Goal: Task Accomplishment & Management: Complete application form

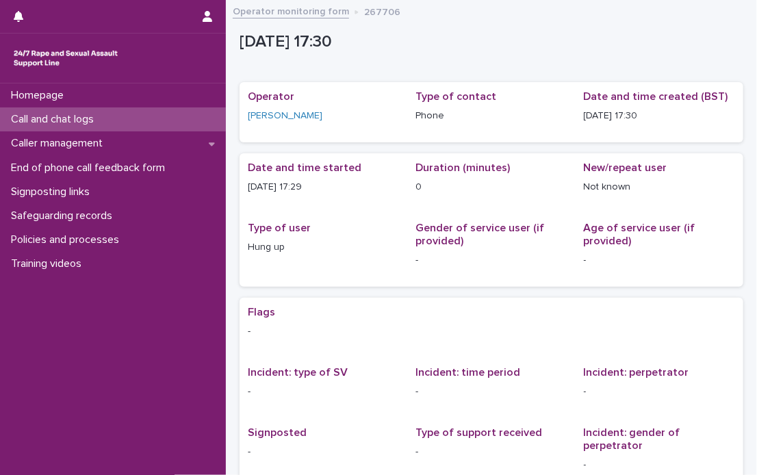
click at [49, 113] on p "Call and chat logs" at bounding box center [54, 119] width 99 height 13
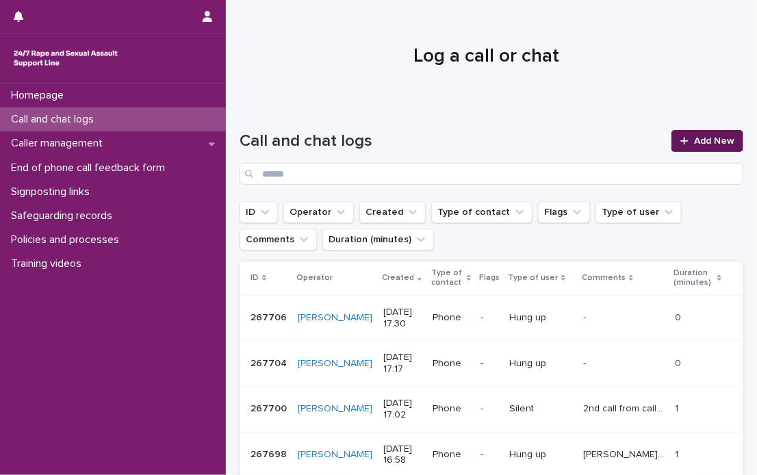
click at [694, 138] on span "Add New" at bounding box center [714, 141] width 40 height 10
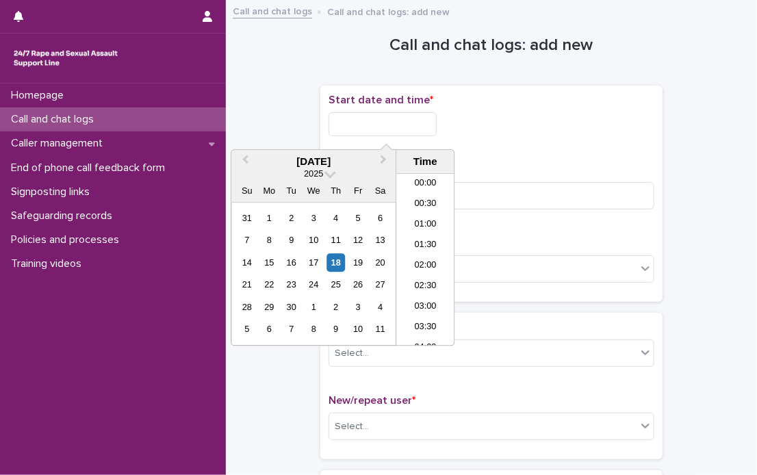
click at [364, 119] on input "text" at bounding box center [383, 124] width 108 height 24
click at [422, 231] on li "17:30" at bounding box center [425, 239] width 58 height 21
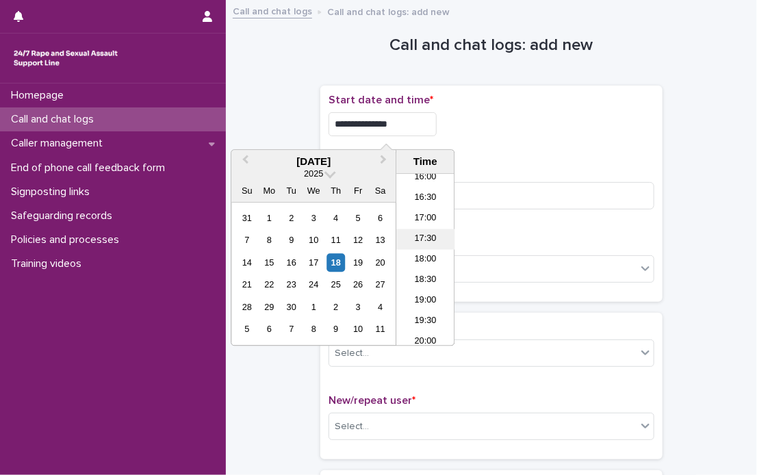
click at [422, 231] on div "**********" at bounding box center [492, 194] width 326 height 200
click at [427, 121] on input "**********" at bounding box center [383, 124] width 108 height 24
type input "**********"
click at [489, 140] on div "**********" at bounding box center [492, 120] width 326 height 53
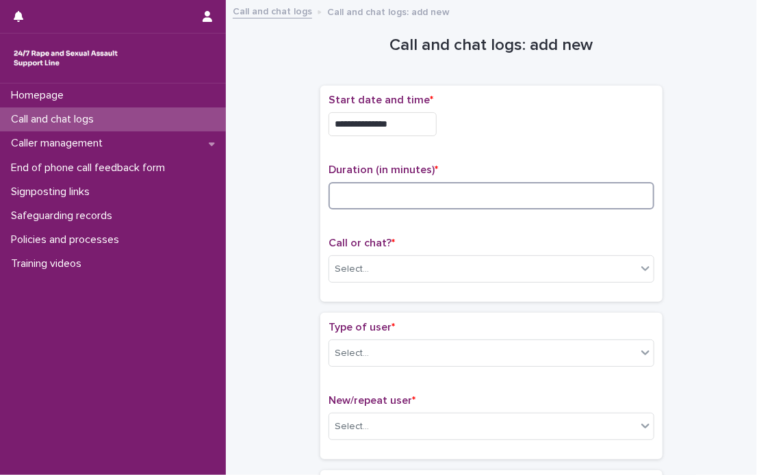
click at [384, 195] on input at bounding box center [492, 195] width 326 height 27
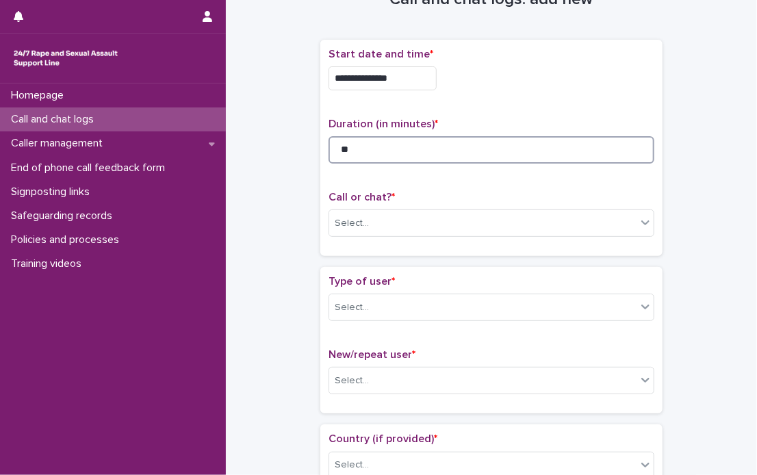
scroll to position [68, 0]
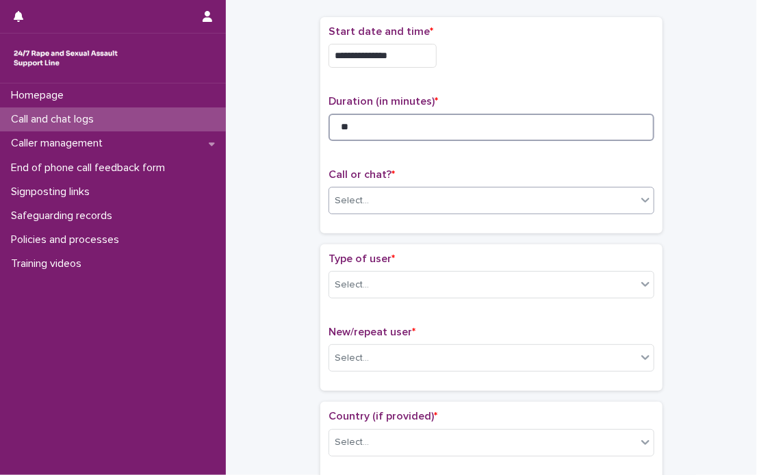
type input "**"
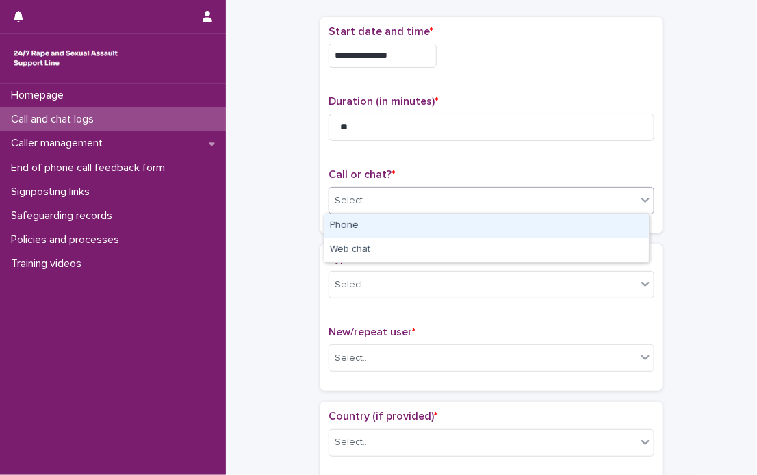
click at [642, 199] on icon at bounding box center [646, 200] width 14 height 14
click at [432, 225] on div "Phone" at bounding box center [487, 226] width 325 height 24
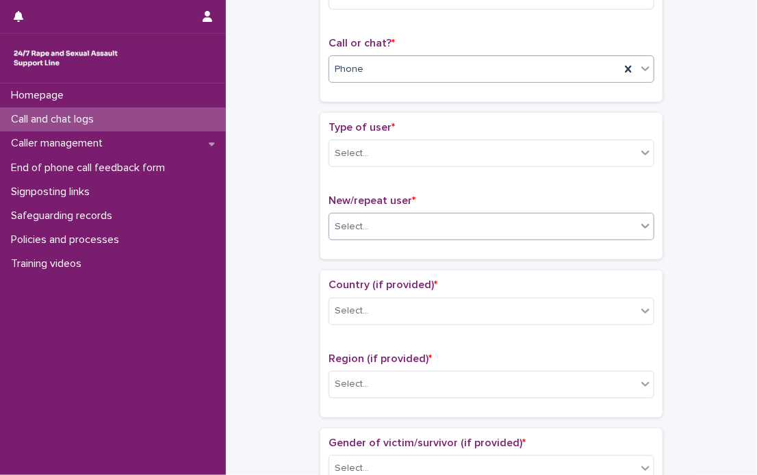
scroll to position [205, 0]
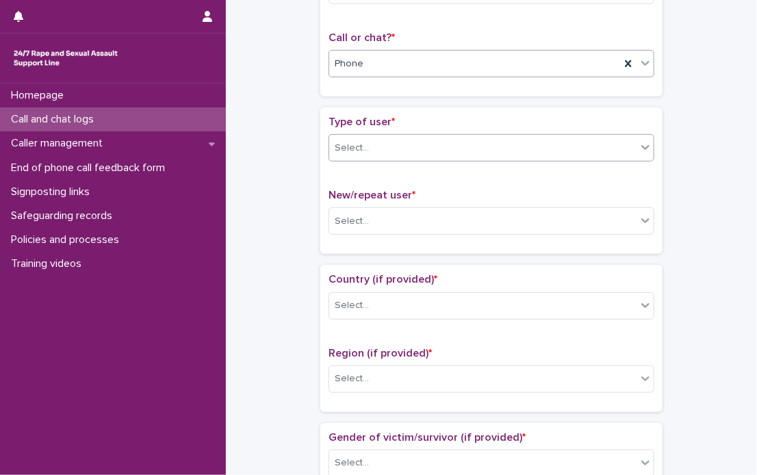
click at [643, 153] on icon at bounding box center [646, 147] width 14 height 14
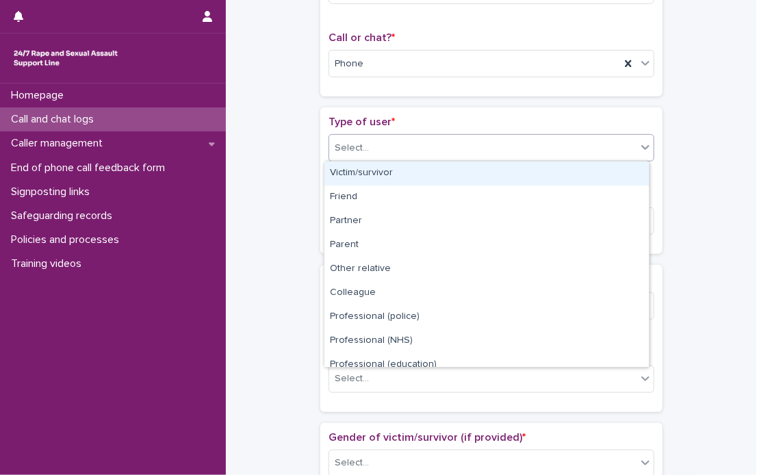
click at [643, 153] on icon at bounding box center [646, 147] width 14 height 14
click at [396, 174] on div "Victim/survivor" at bounding box center [487, 174] width 325 height 24
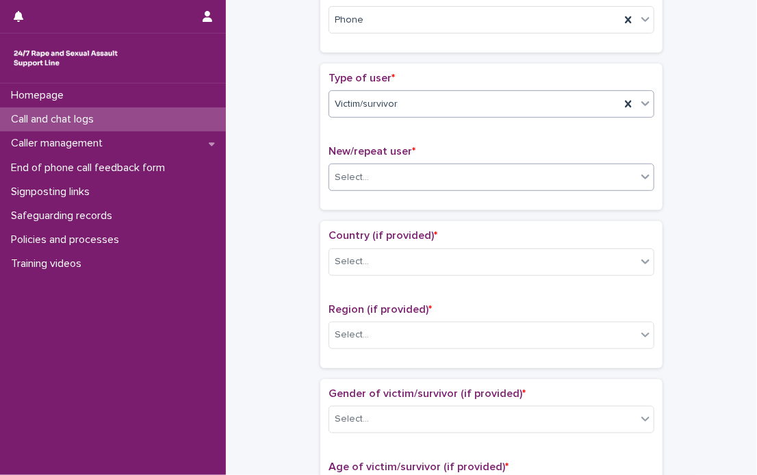
scroll to position [274, 0]
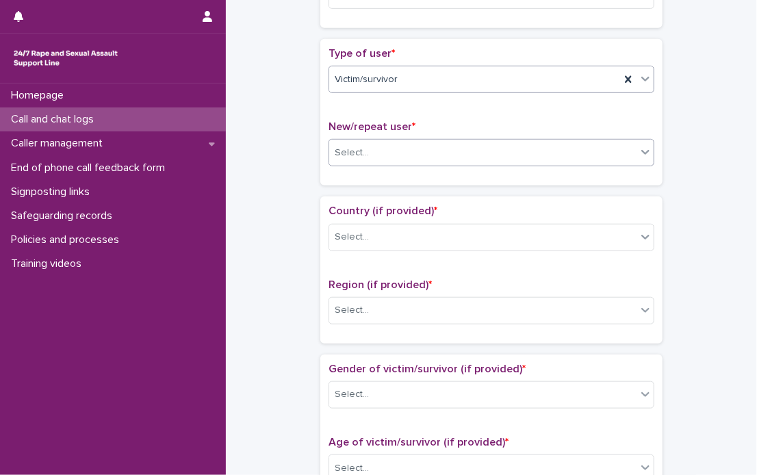
click at [644, 151] on icon at bounding box center [646, 153] width 8 height 5
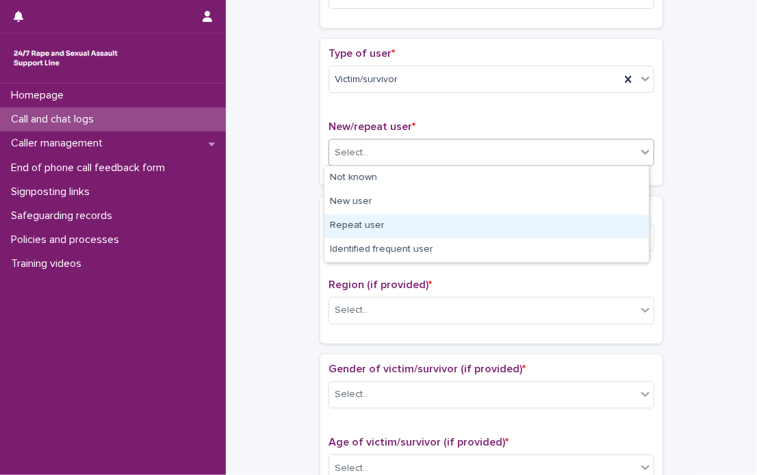
click at [355, 223] on div "Repeat user" at bounding box center [487, 226] width 325 height 24
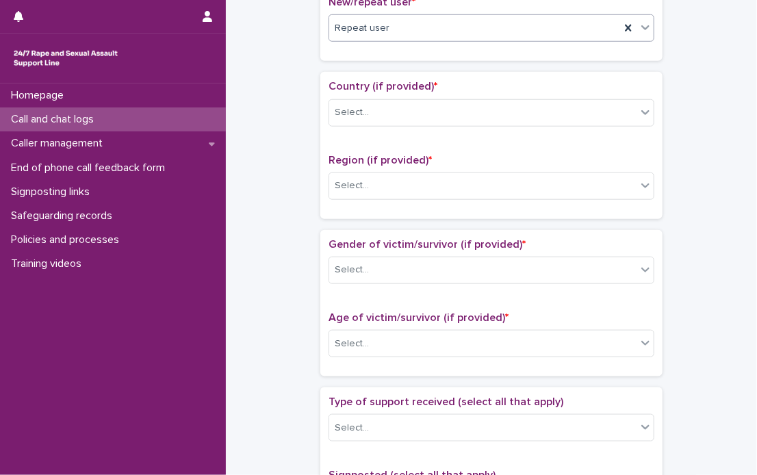
scroll to position [411, 0]
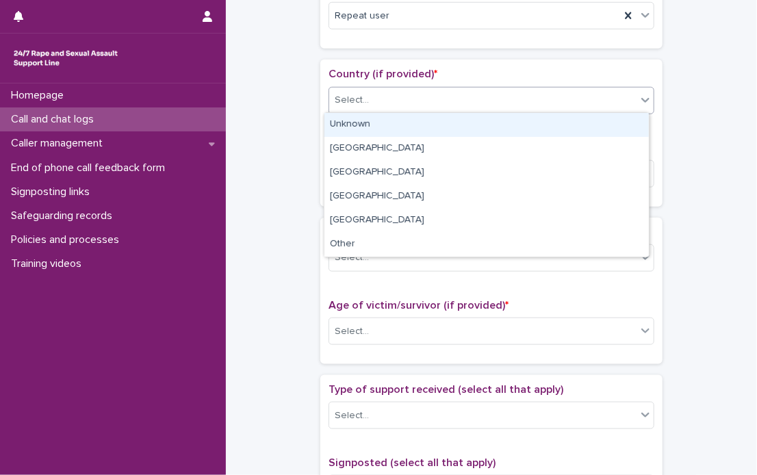
click at [639, 100] on icon at bounding box center [646, 100] width 14 height 14
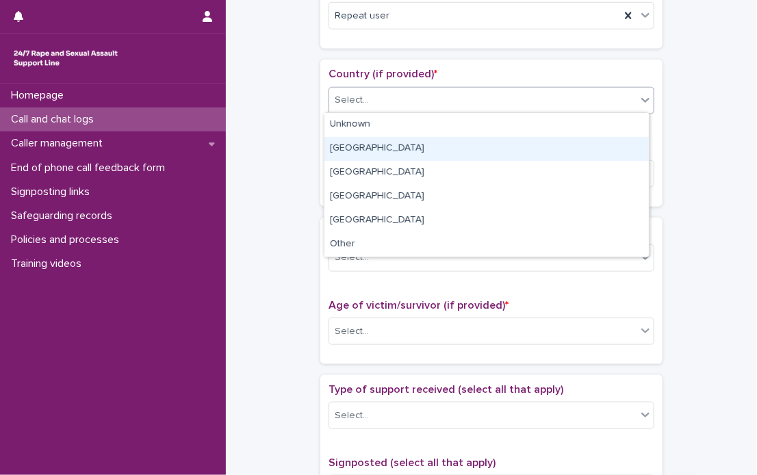
click at [407, 151] on div "[GEOGRAPHIC_DATA]" at bounding box center [487, 149] width 325 height 24
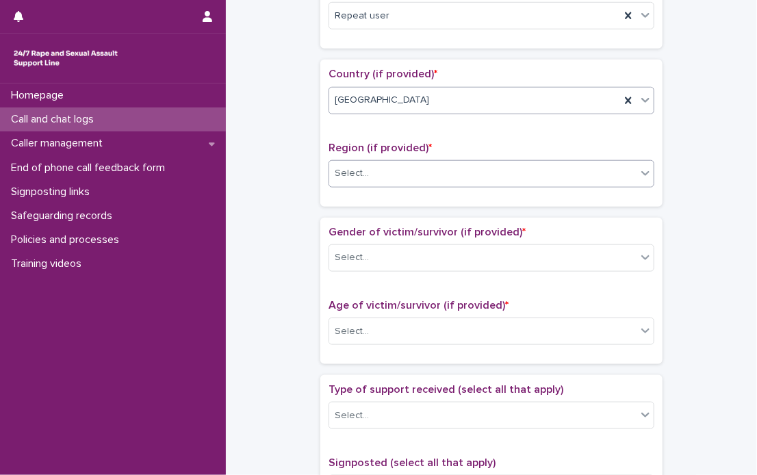
click at [643, 171] on icon at bounding box center [646, 173] width 8 height 5
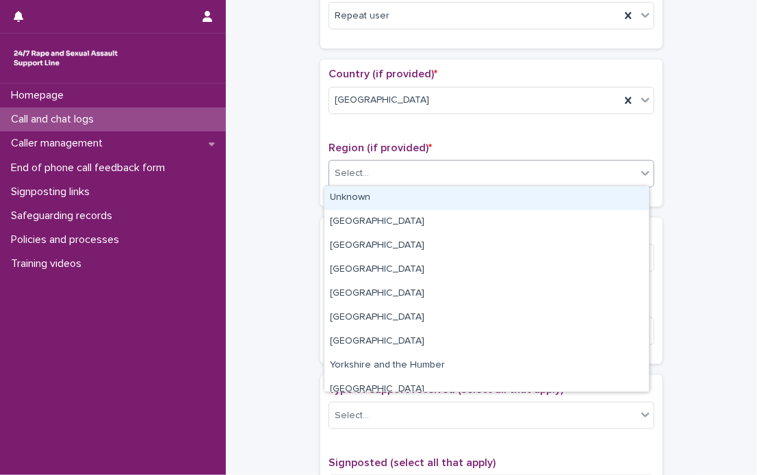
click at [524, 193] on div "Unknown" at bounding box center [487, 198] width 325 height 24
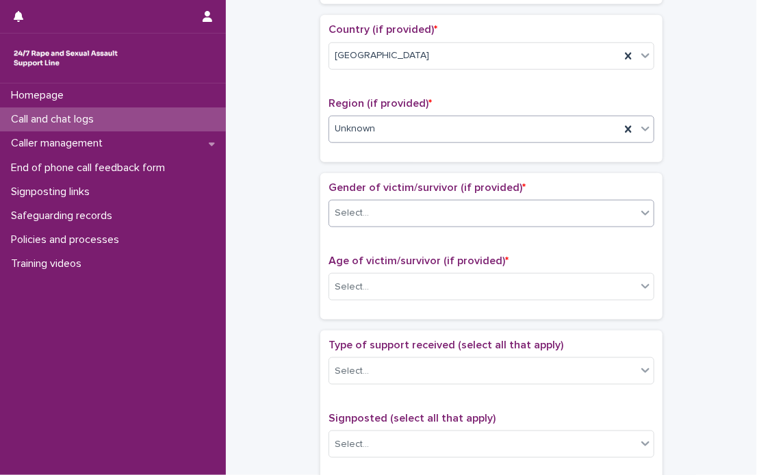
scroll to position [479, 0]
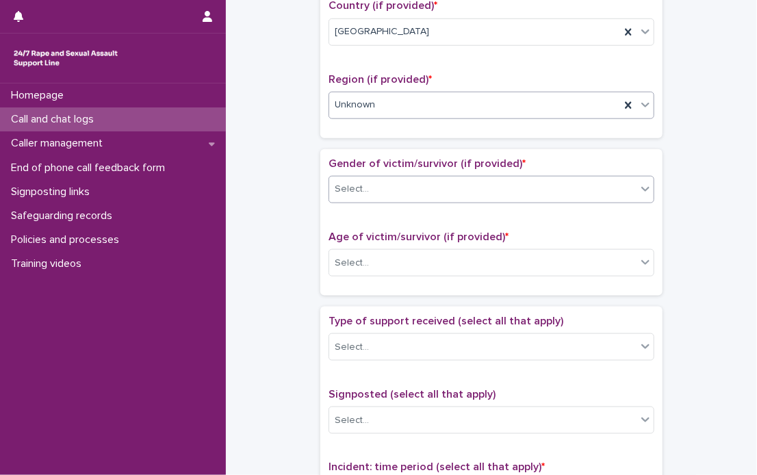
click at [638, 194] on div at bounding box center [645, 189] width 16 height 25
click at [643, 183] on icon at bounding box center [646, 189] width 14 height 14
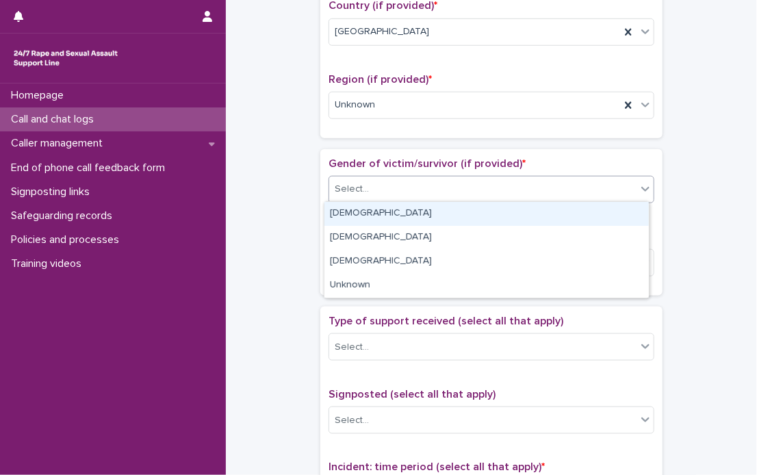
click at [643, 183] on icon at bounding box center [646, 189] width 14 height 14
click at [405, 212] on div "[DEMOGRAPHIC_DATA]" at bounding box center [487, 214] width 325 height 24
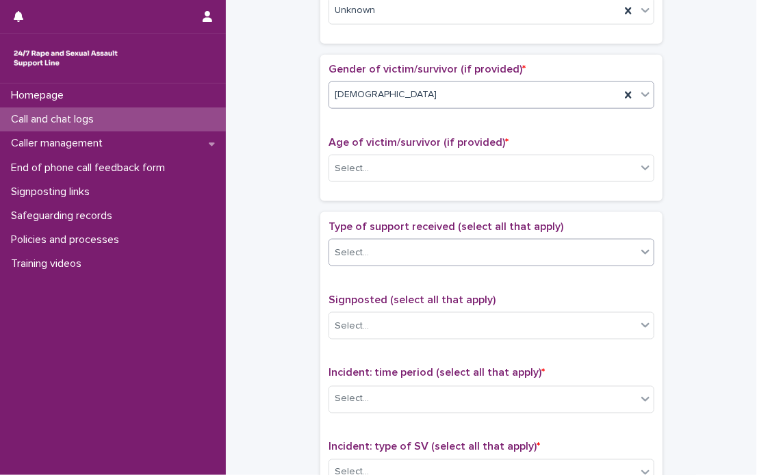
scroll to position [616, 0]
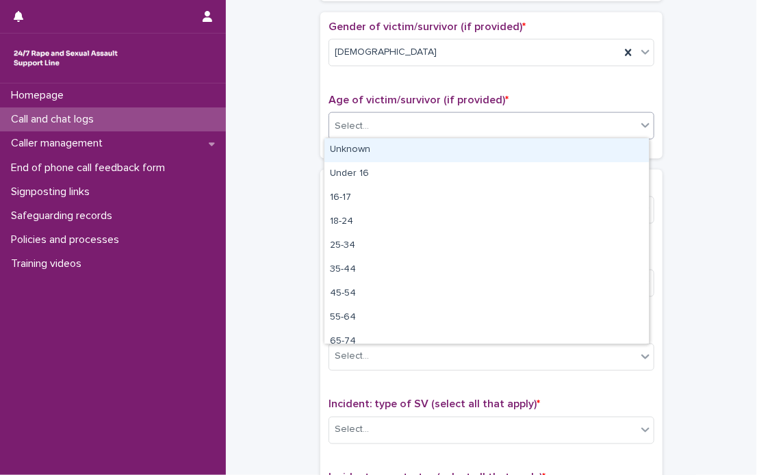
click at [639, 122] on icon at bounding box center [646, 125] width 14 height 14
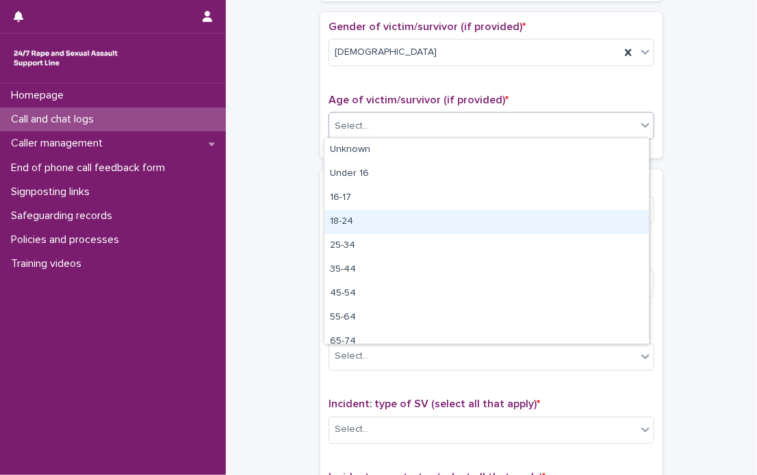
scroll to position [34, 0]
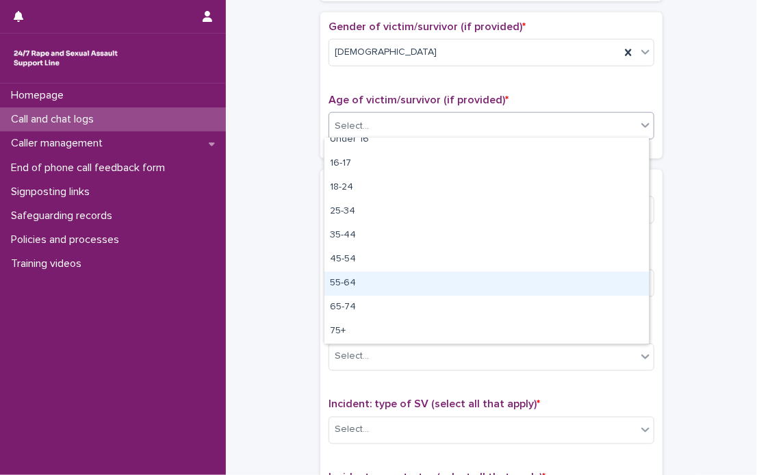
click at [355, 281] on div "55-64" at bounding box center [487, 284] width 325 height 24
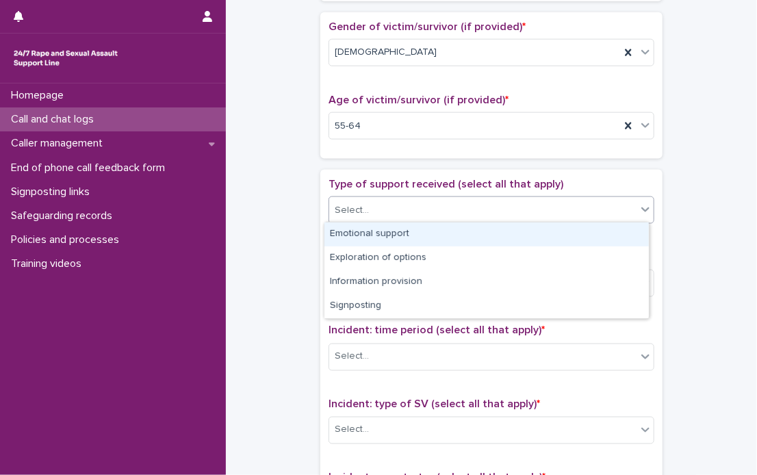
click at [639, 206] on icon at bounding box center [646, 210] width 14 height 14
click at [410, 234] on div "Emotional support" at bounding box center [487, 235] width 325 height 24
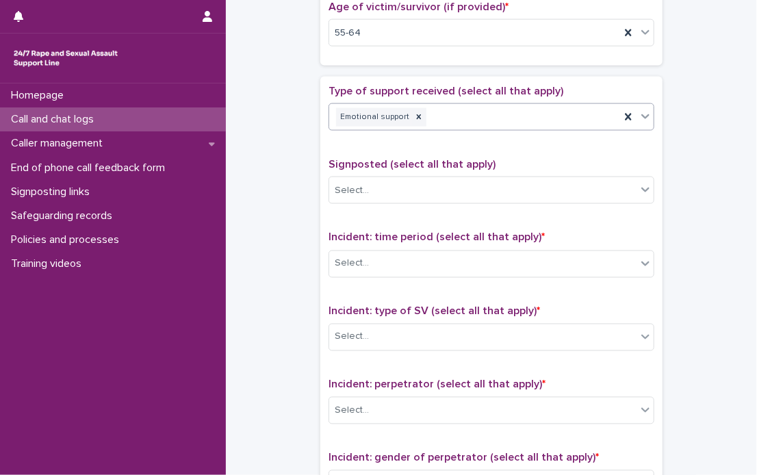
scroll to position [753, 0]
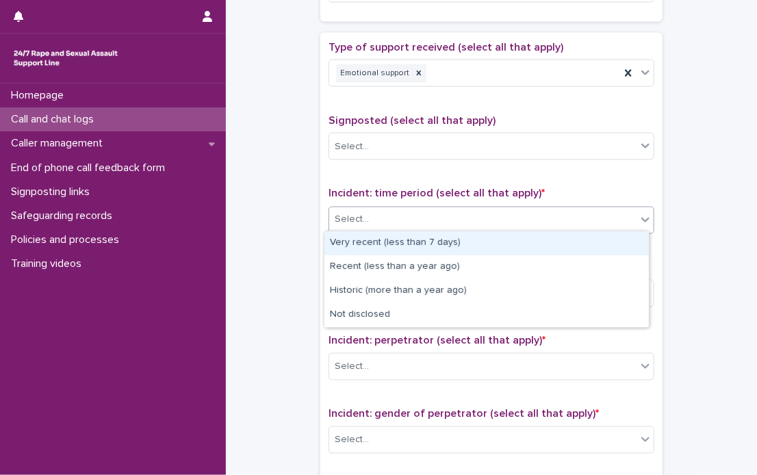
click at [642, 218] on icon at bounding box center [646, 220] width 8 height 5
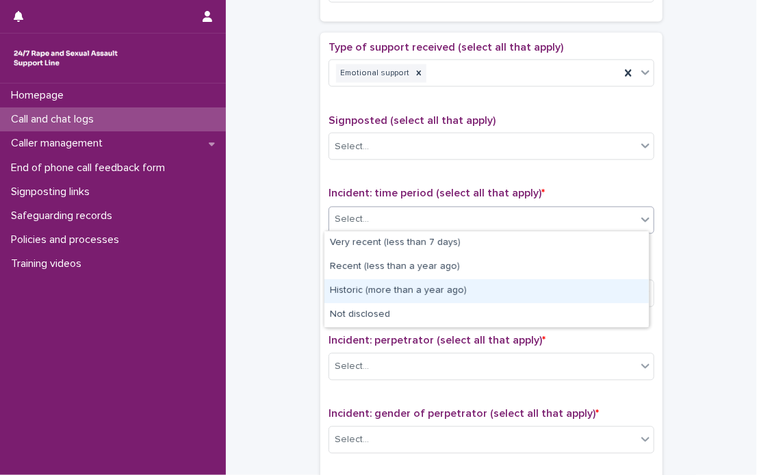
click at [413, 288] on div "Historic (more than a year ago)" at bounding box center [487, 291] width 325 height 24
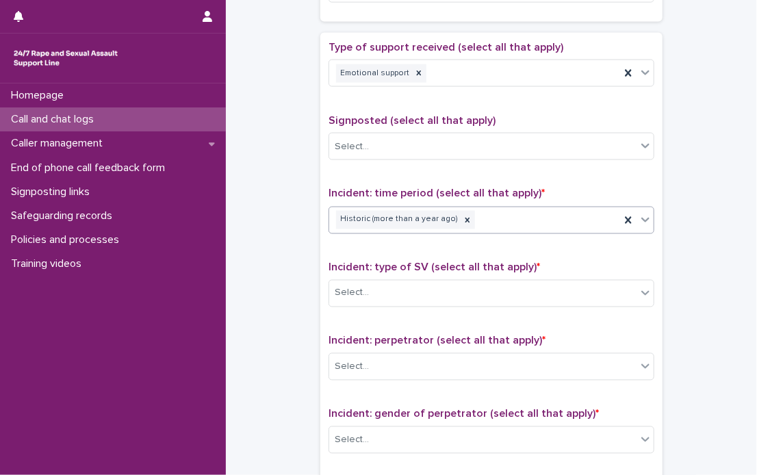
scroll to position [822, 0]
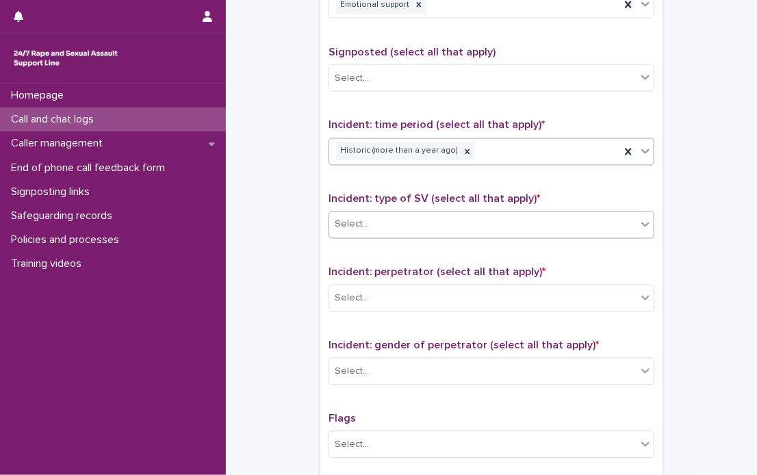
click at [641, 221] on icon at bounding box center [646, 225] width 14 height 14
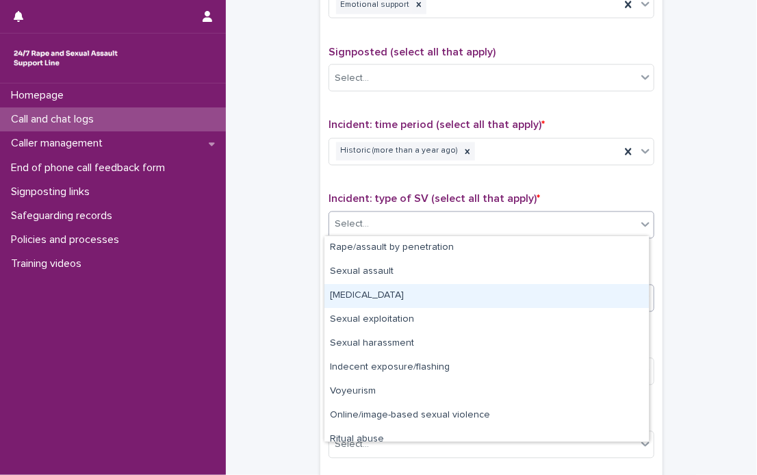
click at [425, 294] on div "[MEDICAL_DATA]" at bounding box center [487, 296] width 325 height 24
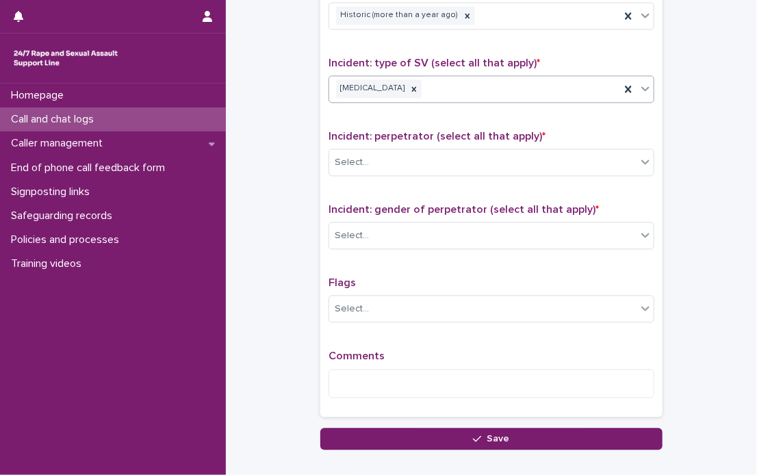
scroll to position [958, 0]
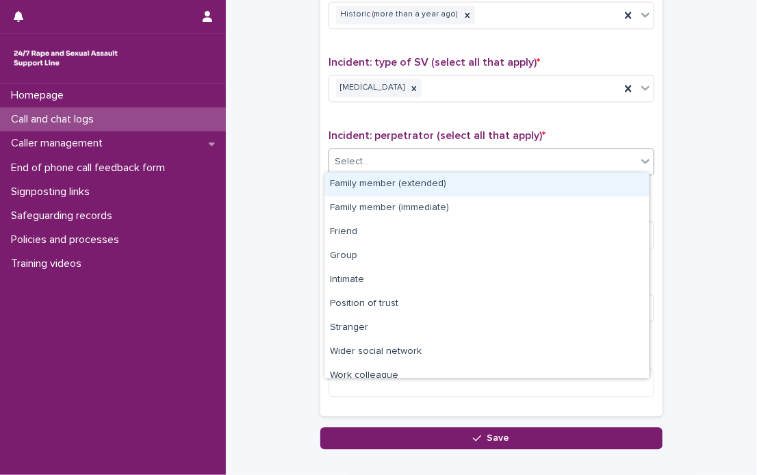
click at [644, 160] on icon at bounding box center [646, 161] width 14 height 14
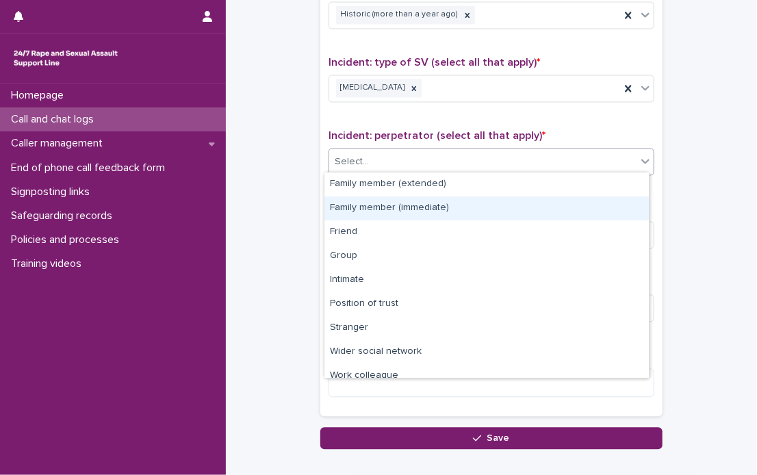
click at [379, 209] on div "Family member (immediate)" at bounding box center [487, 208] width 325 height 24
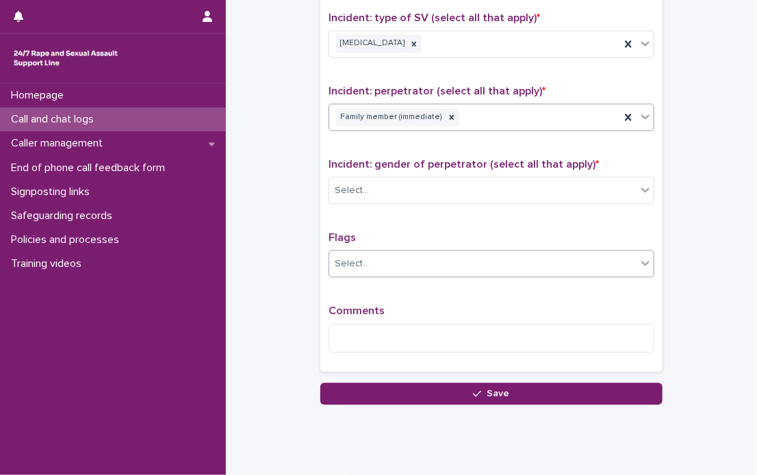
scroll to position [1027, 0]
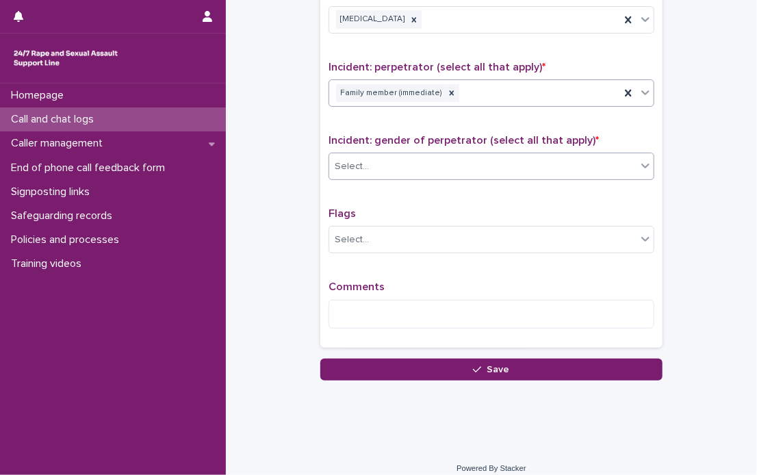
click at [642, 164] on icon at bounding box center [646, 166] width 8 height 5
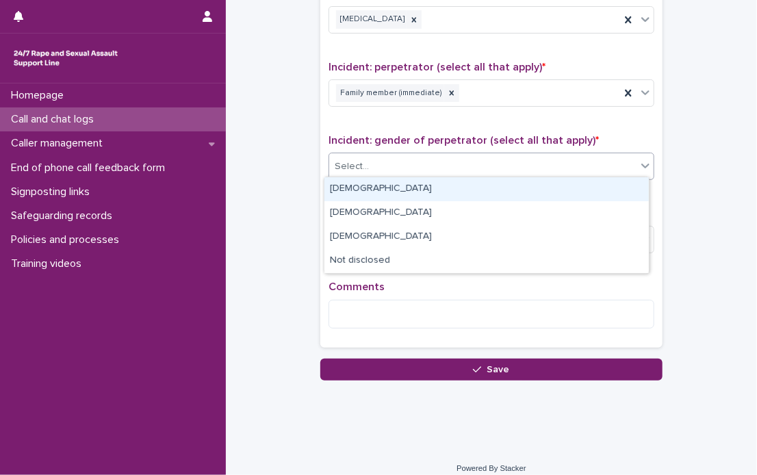
click at [372, 187] on div "[DEMOGRAPHIC_DATA]" at bounding box center [487, 189] width 325 height 24
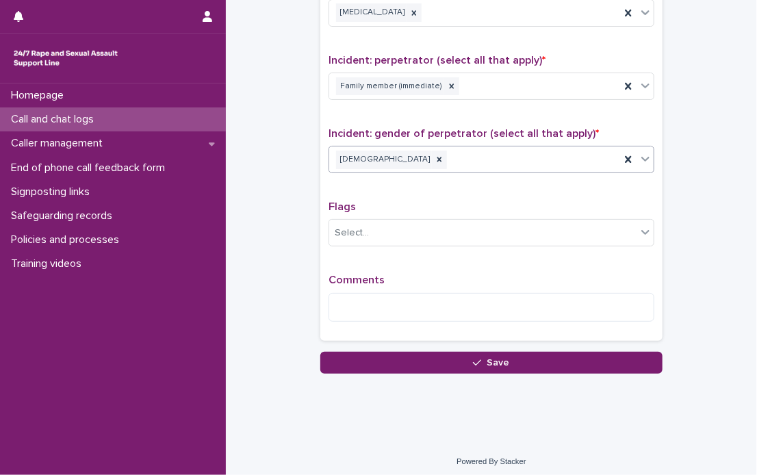
scroll to position [1035, 0]
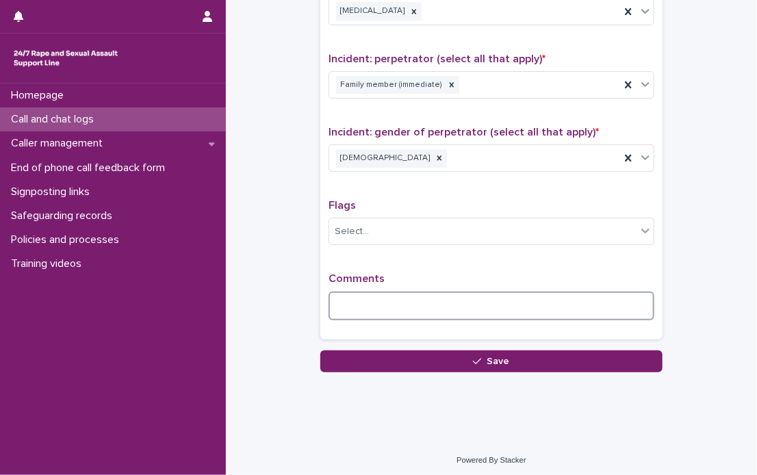
click at [367, 299] on textarea at bounding box center [492, 306] width 326 height 29
type textarea "*"
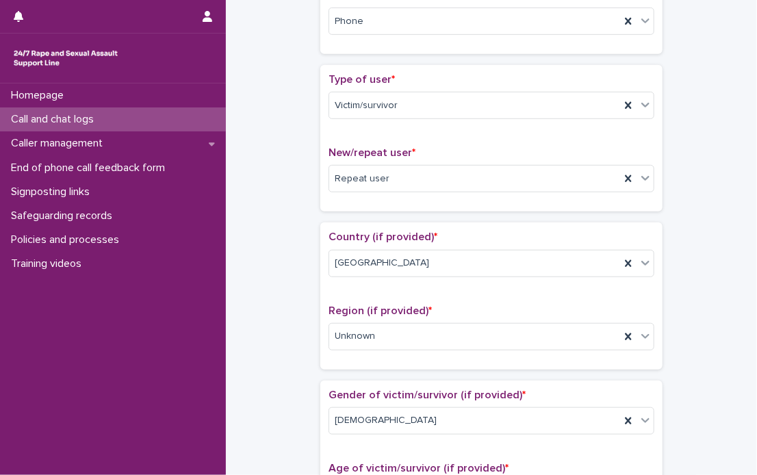
scroll to position [316, 0]
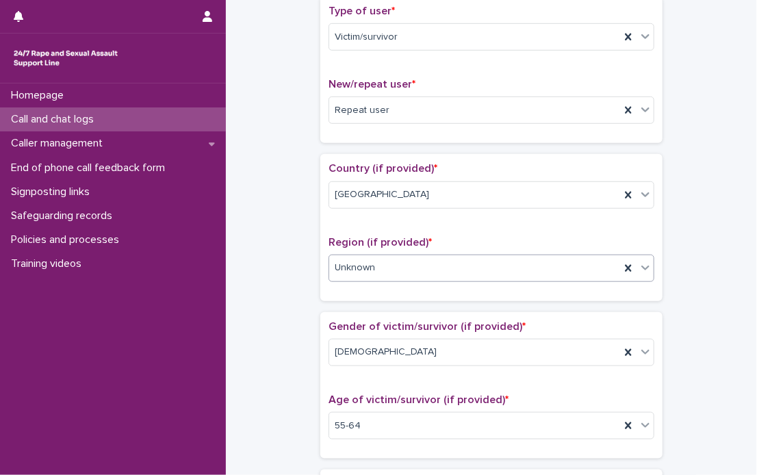
type textarea "**********"
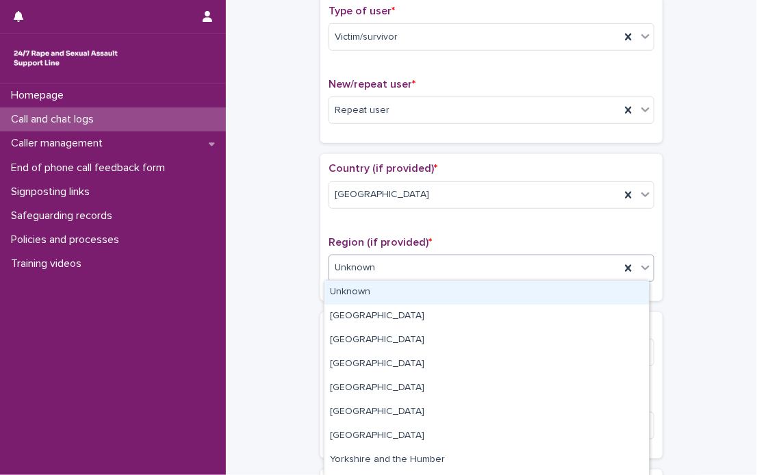
click at [644, 265] on icon at bounding box center [646, 268] width 14 height 14
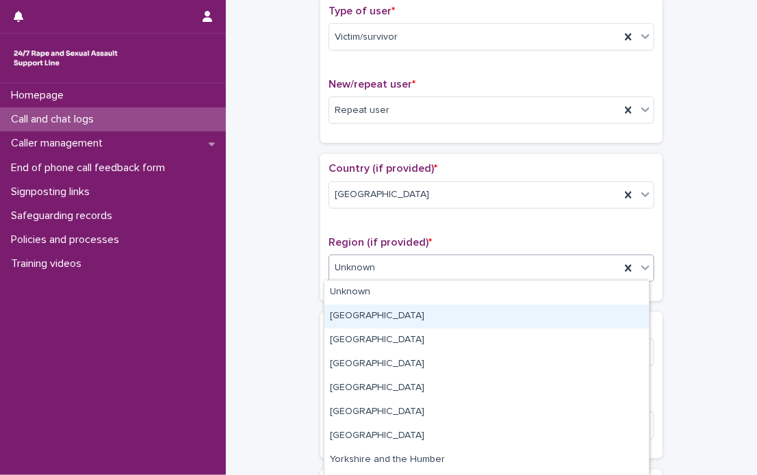
click at [381, 318] on div "[GEOGRAPHIC_DATA]" at bounding box center [487, 317] width 325 height 24
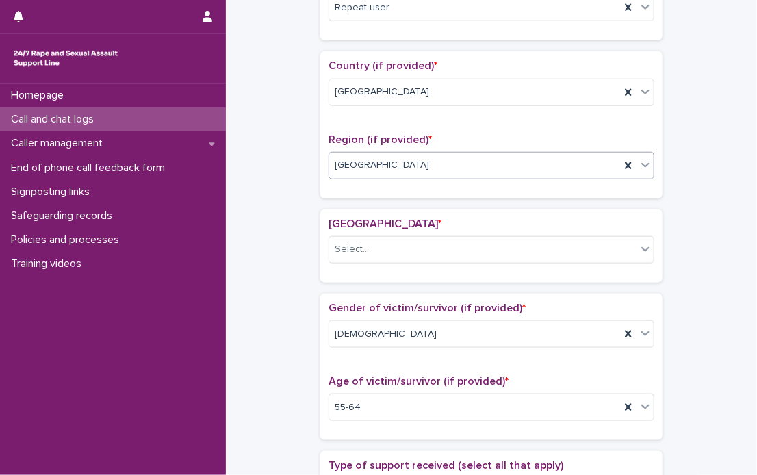
scroll to position [427, 0]
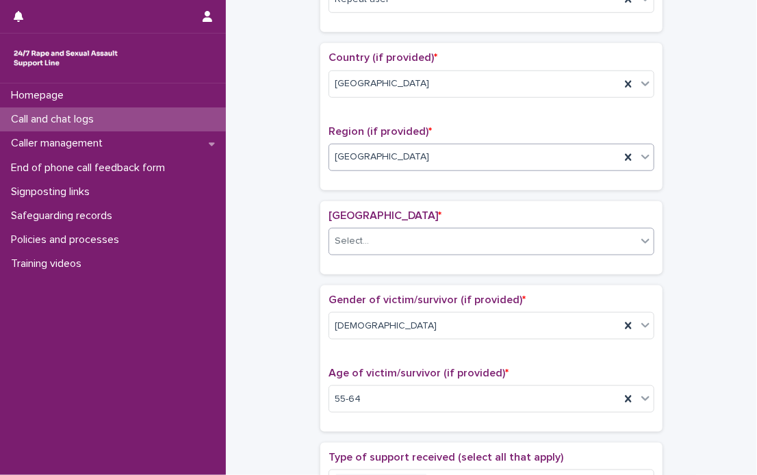
click at [644, 243] on icon at bounding box center [646, 241] width 14 height 14
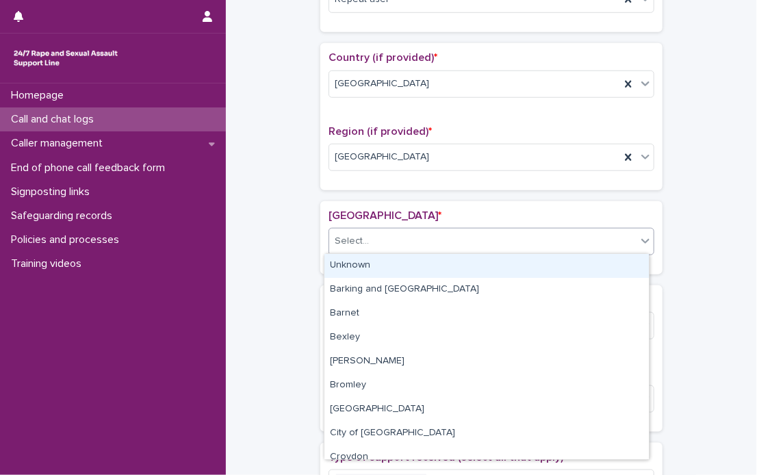
click at [367, 263] on div "Unknown" at bounding box center [487, 266] width 325 height 24
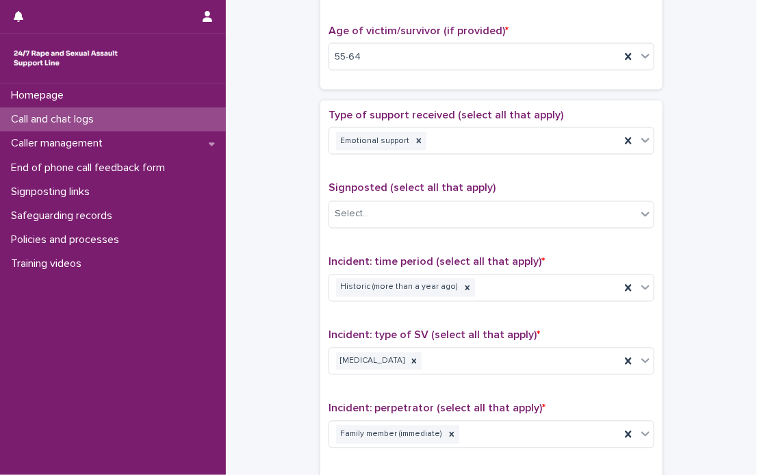
scroll to position [1154, 0]
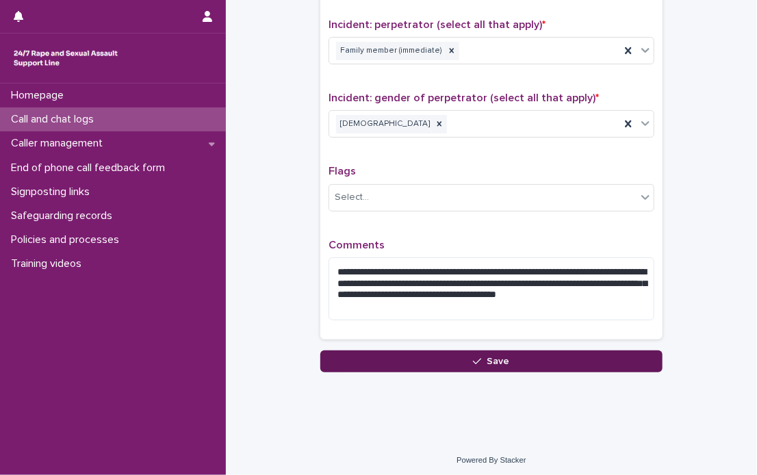
click at [497, 357] on span "Save" at bounding box center [498, 362] width 23 height 10
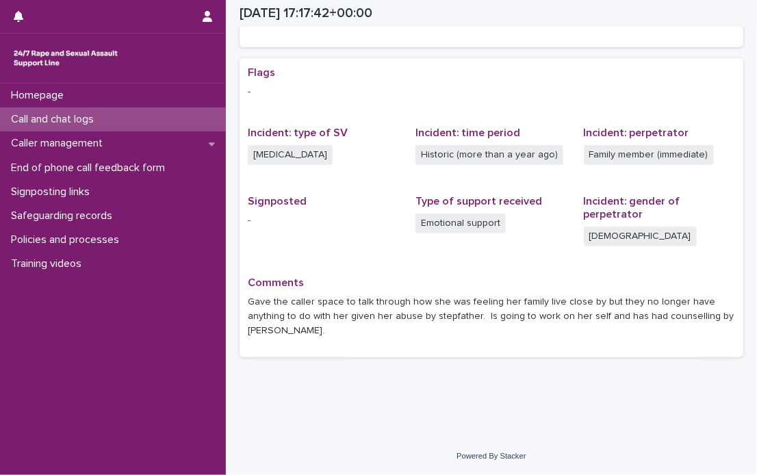
scroll to position [240, 0]
click at [73, 118] on p "Call and chat logs" at bounding box center [54, 119] width 99 height 13
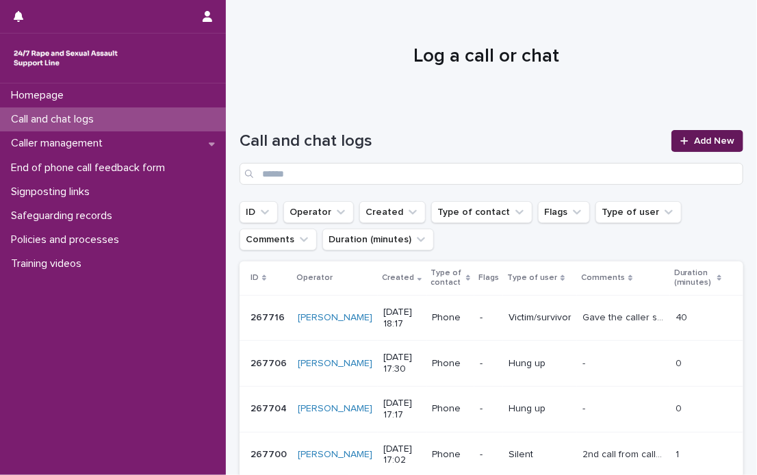
click at [696, 136] on span "Add New" at bounding box center [714, 141] width 40 height 10
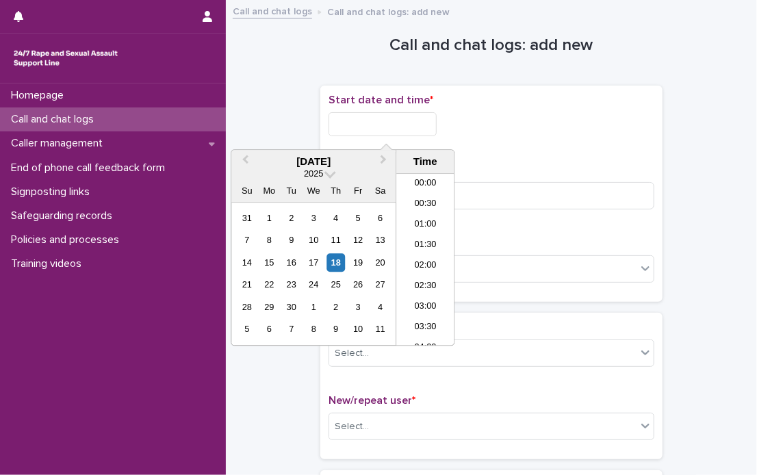
click at [401, 124] on input "text" at bounding box center [383, 124] width 108 height 24
click at [424, 253] on li "18:30" at bounding box center [425, 260] width 58 height 21
click at [419, 125] on input "**********" at bounding box center [383, 124] width 108 height 24
type input "**********"
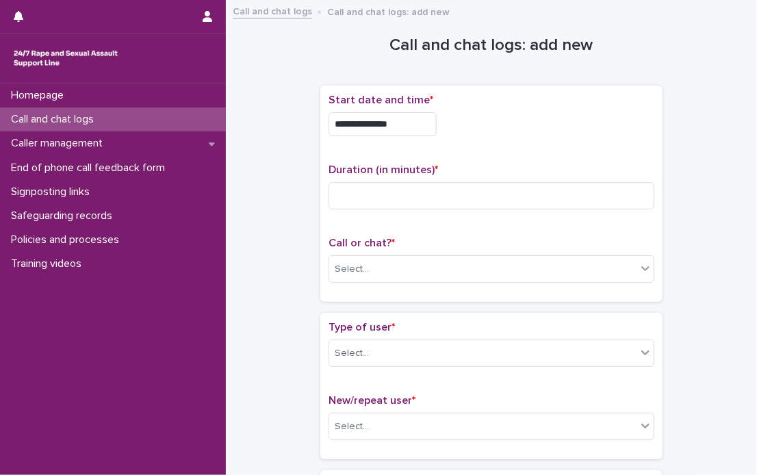
click at [543, 149] on div "**********" at bounding box center [492, 194] width 326 height 200
click at [430, 192] on input at bounding box center [492, 195] width 326 height 27
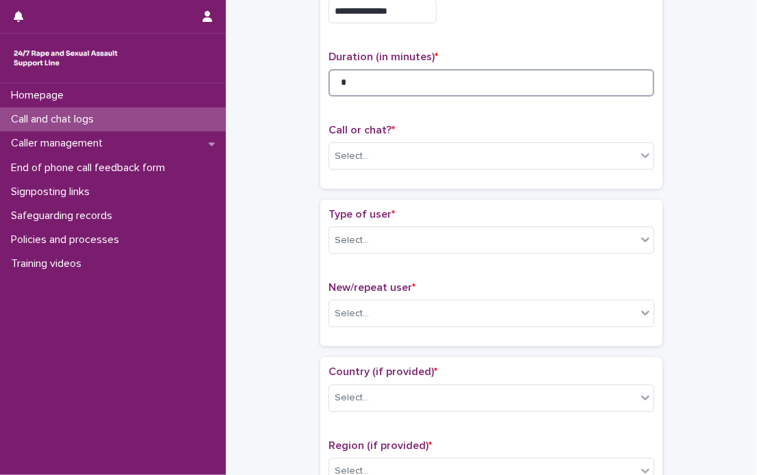
scroll to position [137, 0]
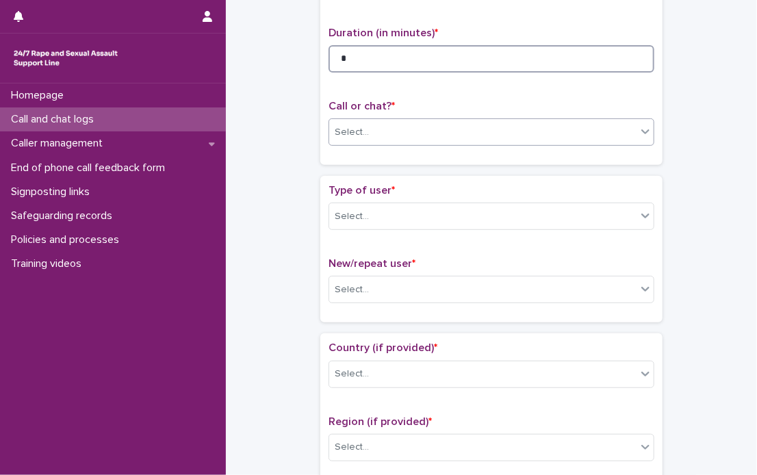
type input "*"
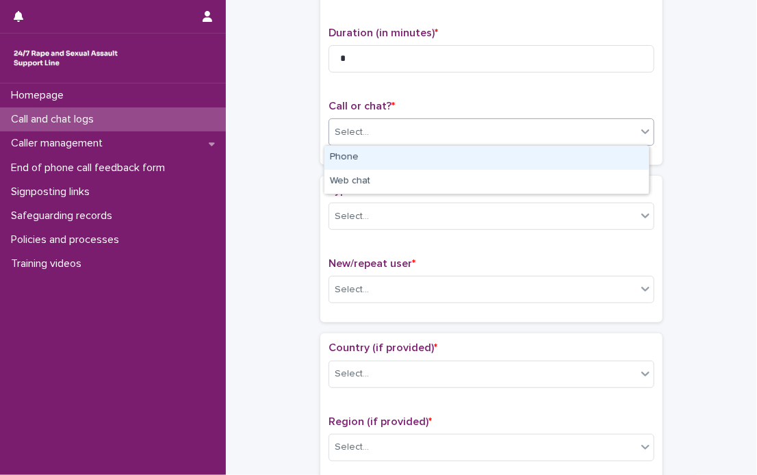
click at [644, 136] on icon at bounding box center [646, 132] width 14 height 14
click at [497, 158] on div "Phone" at bounding box center [487, 158] width 325 height 24
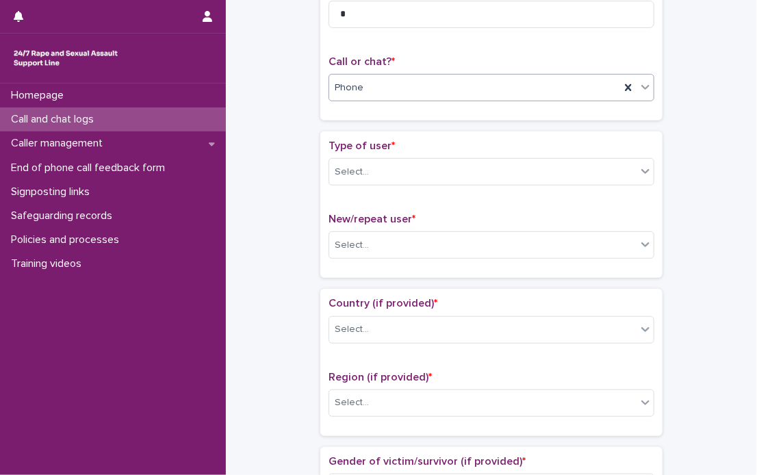
scroll to position [205, 0]
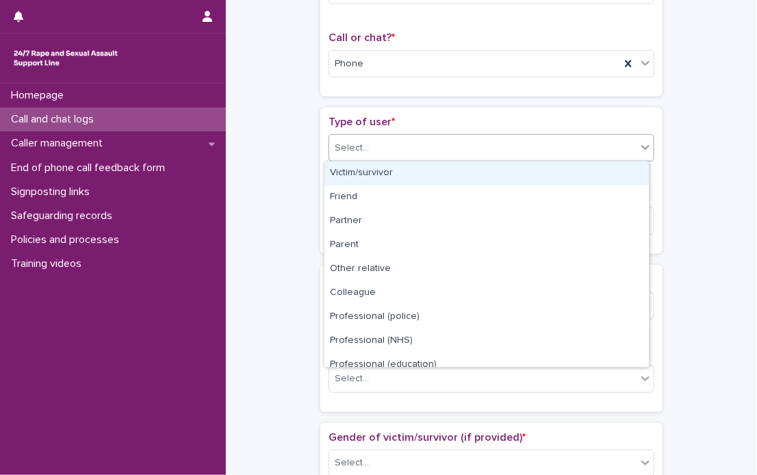
click at [640, 149] on icon at bounding box center [646, 147] width 14 height 14
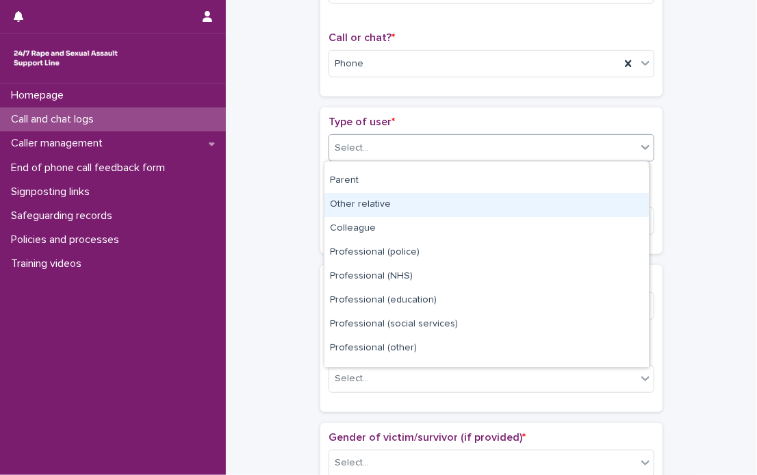
scroll to position [153, 0]
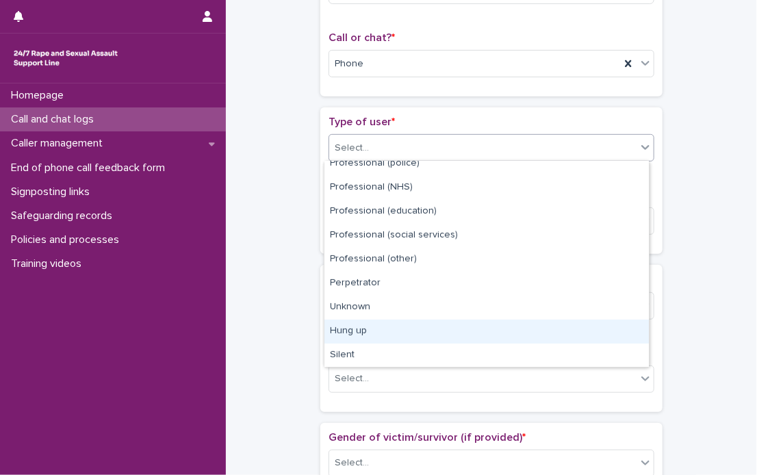
click at [353, 329] on div "Hung up" at bounding box center [487, 332] width 325 height 24
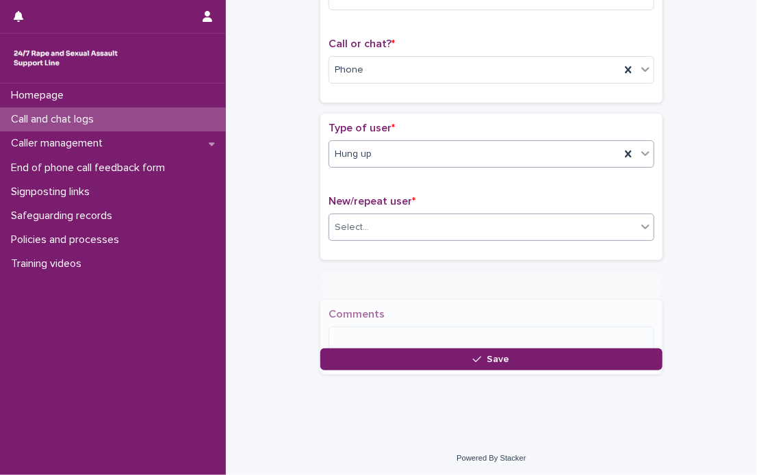
scroll to position [205, 0]
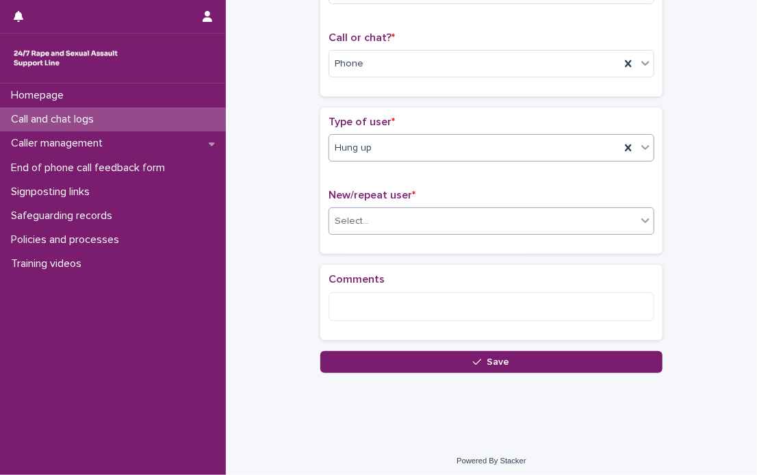
click at [642, 221] on icon at bounding box center [646, 221] width 8 height 5
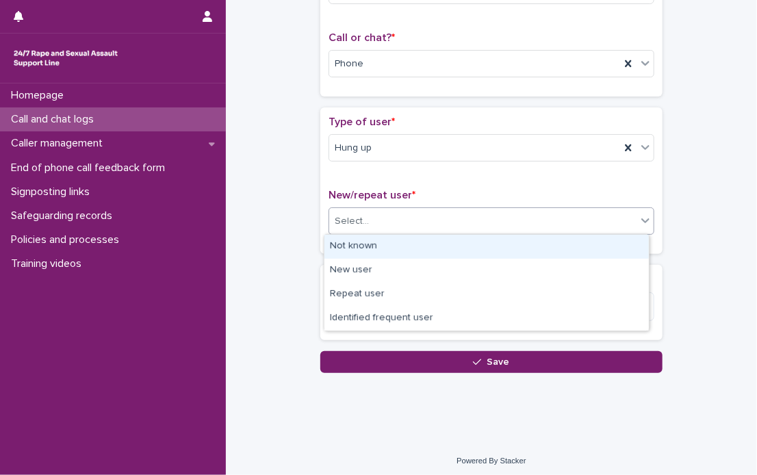
click at [368, 241] on div "Not known" at bounding box center [487, 247] width 325 height 24
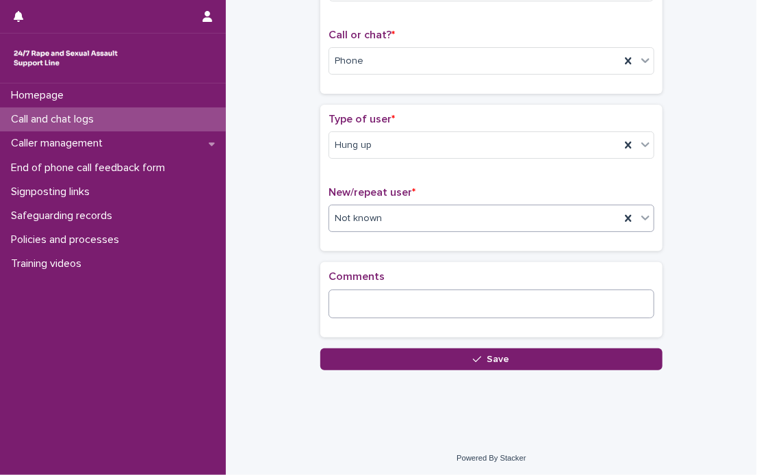
scroll to position [209, 0]
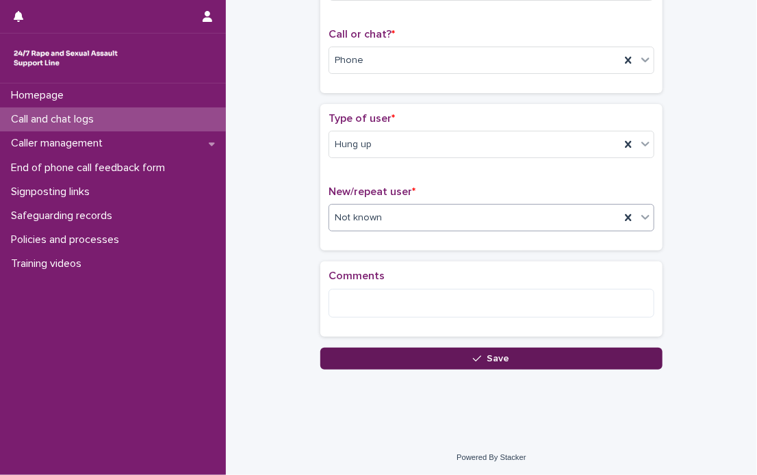
click at [494, 357] on span "Save" at bounding box center [498, 359] width 23 height 10
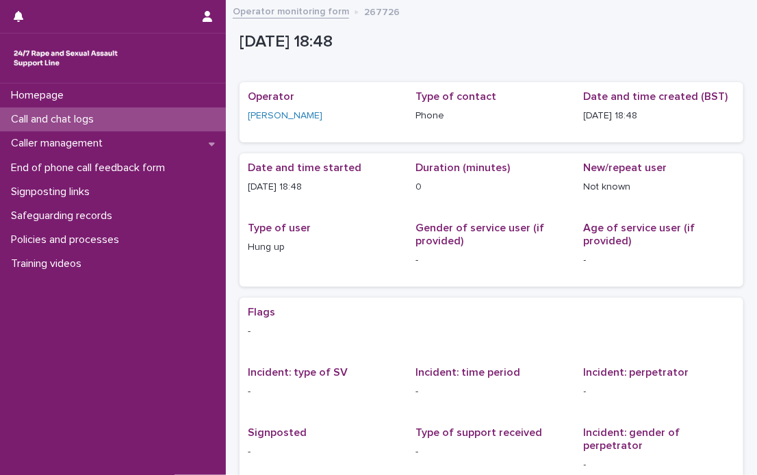
click at [40, 114] on p "Call and chat logs" at bounding box center [54, 119] width 99 height 13
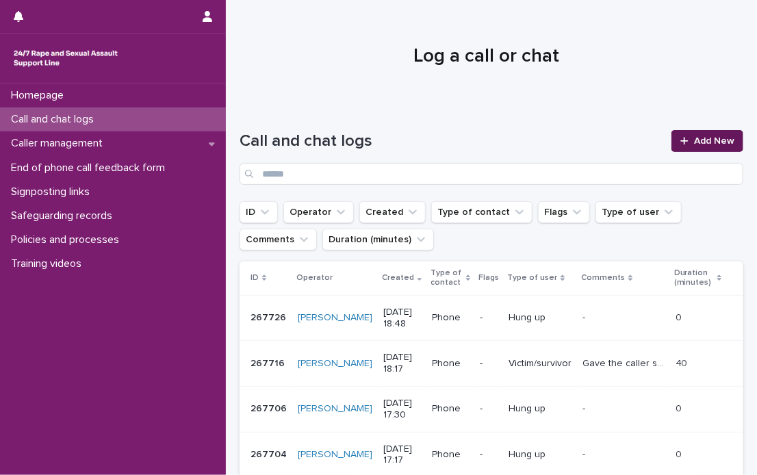
click at [719, 136] on span "Add New" at bounding box center [714, 141] width 40 height 10
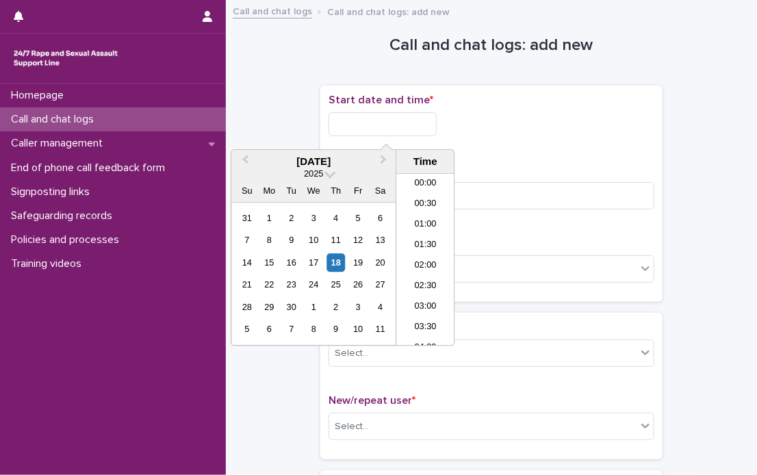
click at [335, 124] on input "text" at bounding box center [383, 124] width 108 height 24
click at [414, 233] on li "18:30" at bounding box center [425, 239] width 58 height 21
click at [424, 118] on input "**********" at bounding box center [383, 124] width 108 height 24
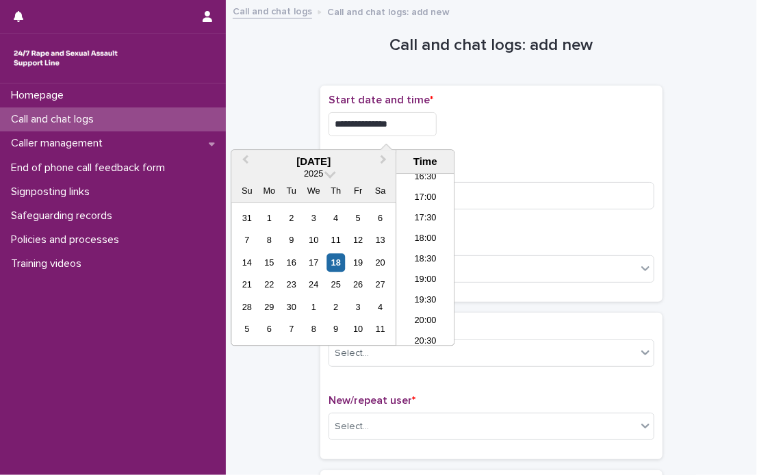
type input "**********"
click at [497, 125] on div "**********" at bounding box center [492, 124] width 326 height 24
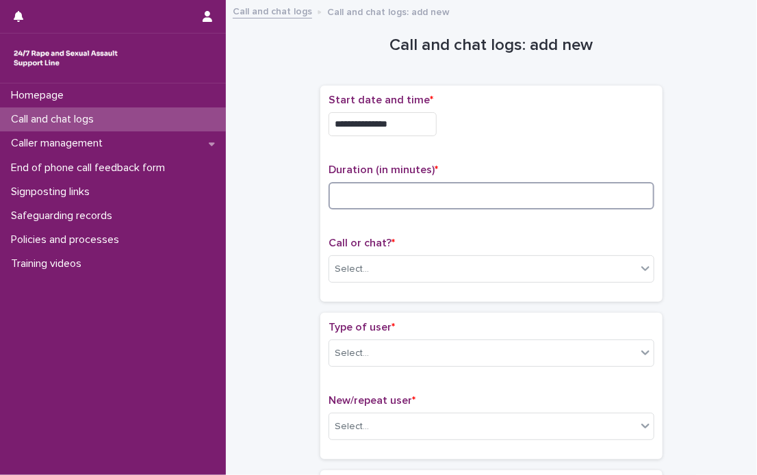
click at [421, 187] on input at bounding box center [492, 195] width 326 height 27
click at [369, 191] on input at bounding box center [492, 195] width 326 height 27
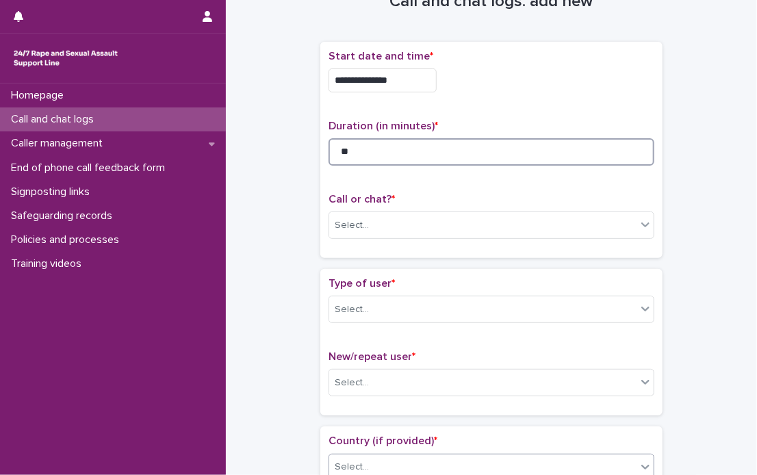
scroll to position [68, 0]
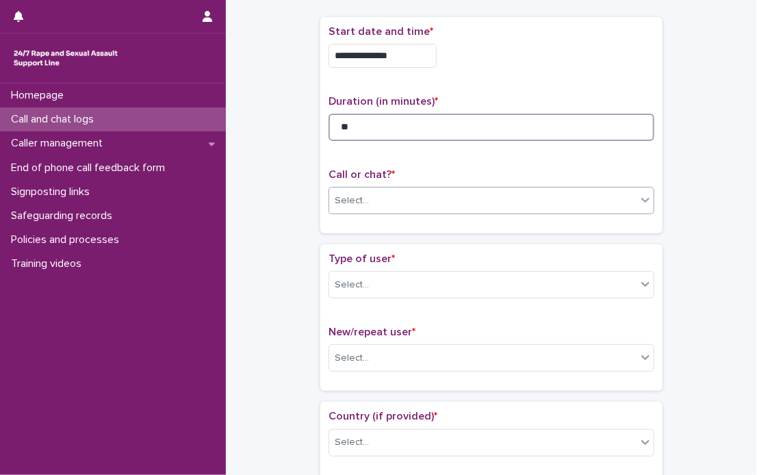
type input "**"
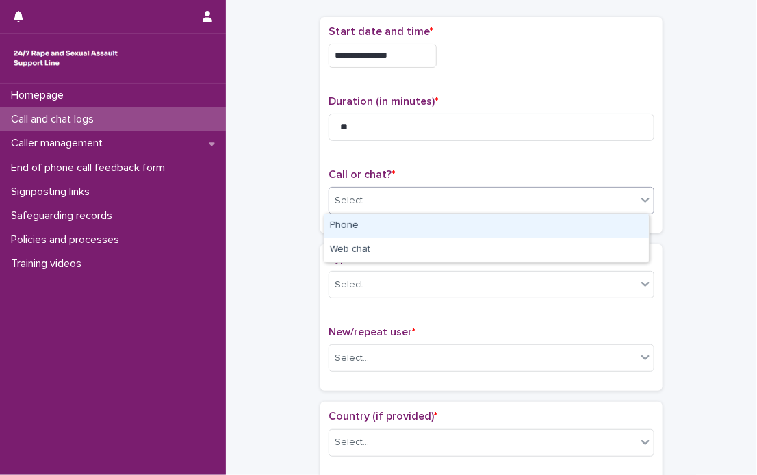
click at [645, 197] on icon at bounding box center [646, 200] width 14 height 14
click at [422, 225] on div "Phone" at bounding box center [487, 226] width 325 height 24
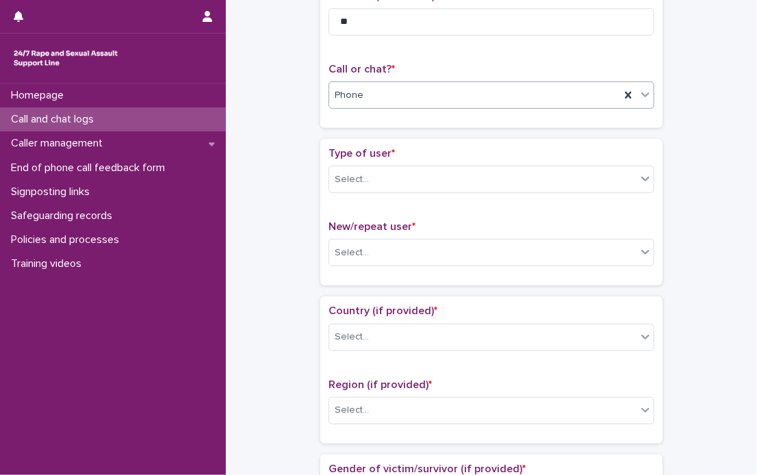
scroll to position [205, 0]
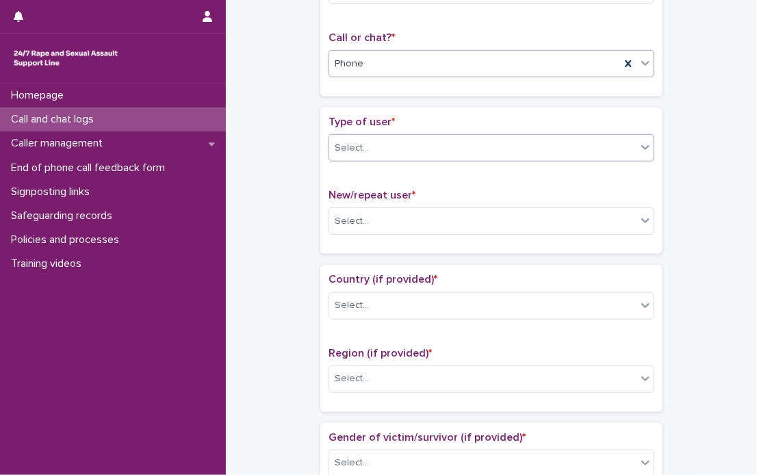
click at [642, 147] on icon at bounding box center [646, 147] width 8 height 5
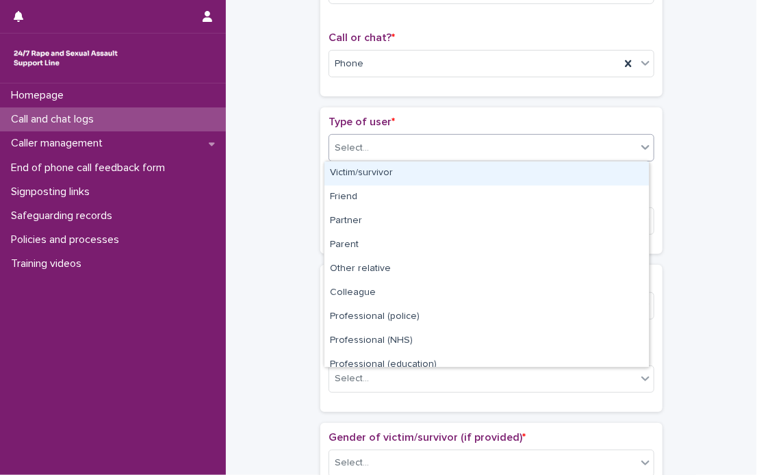
click at [642, 147] on icon at bounding box center [646, 147] width 8 height 5
click at [438, 173] on div "Victim/survivor" at bounding box center [487, 174] width 325 height 24
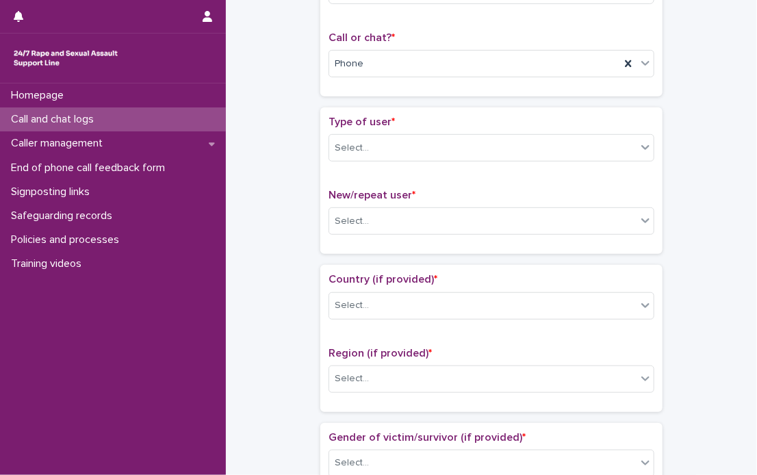
click at [438, 173] on div "Type of user * Select... New/repeat user * Select..." at bounding box center [492, 181] width 326 height 130
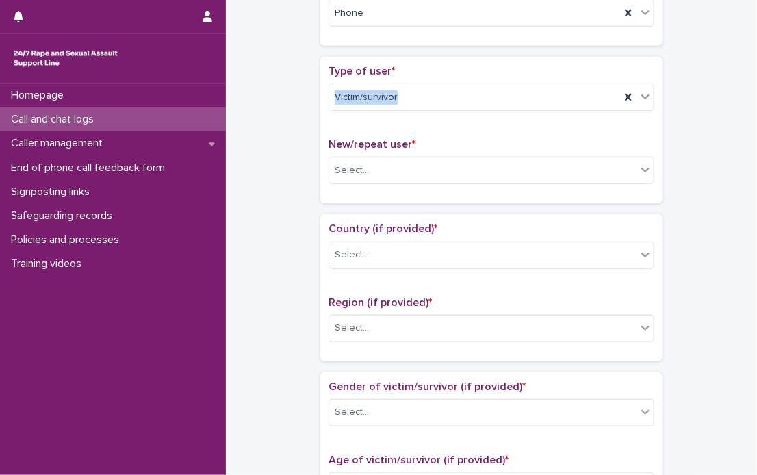
scroll to position [274, 0]
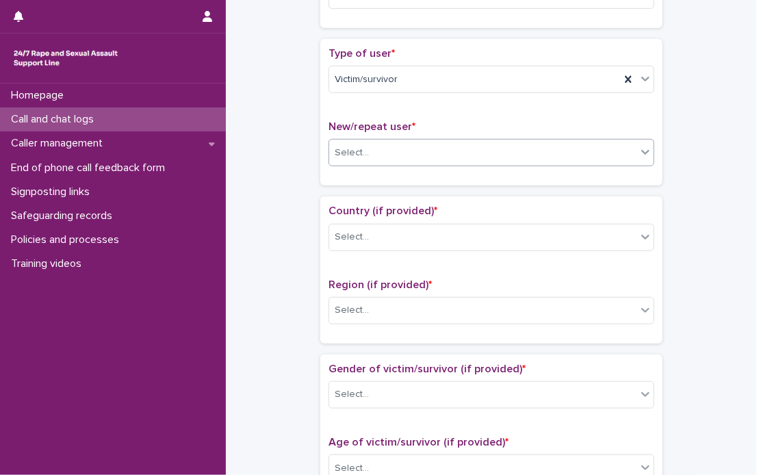
click at [642, 157] on icon at bounding box center [646, 152] width 14 height 14
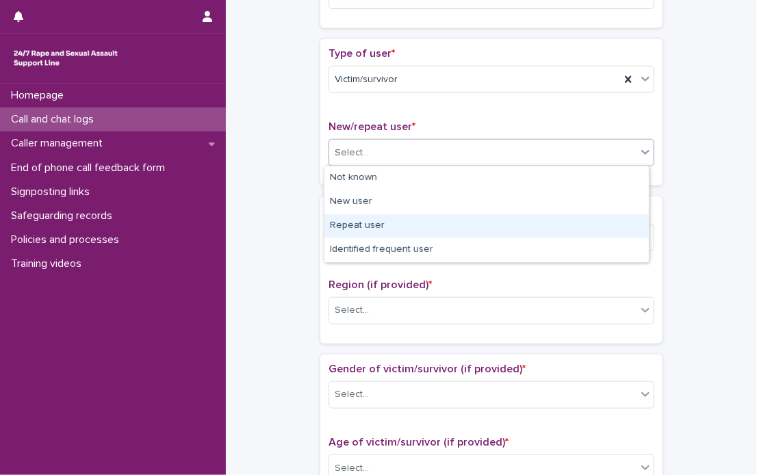
click at [364, 220] on div "Repeat user" at bounding box center [487, 226] width 325 height 24
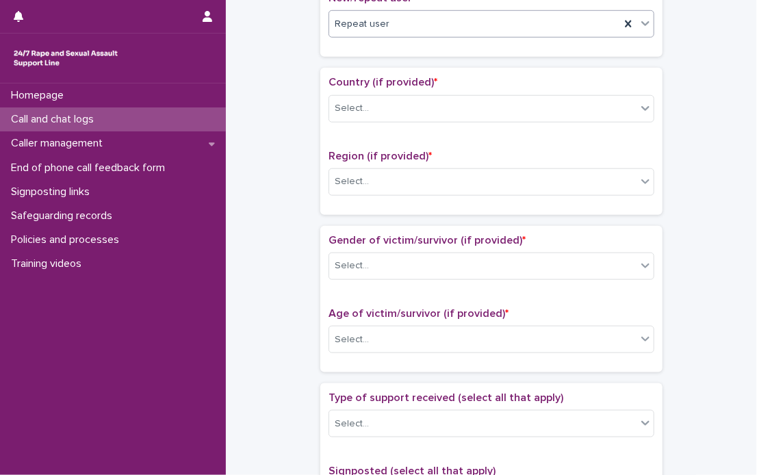
scroll to position [411, 0]
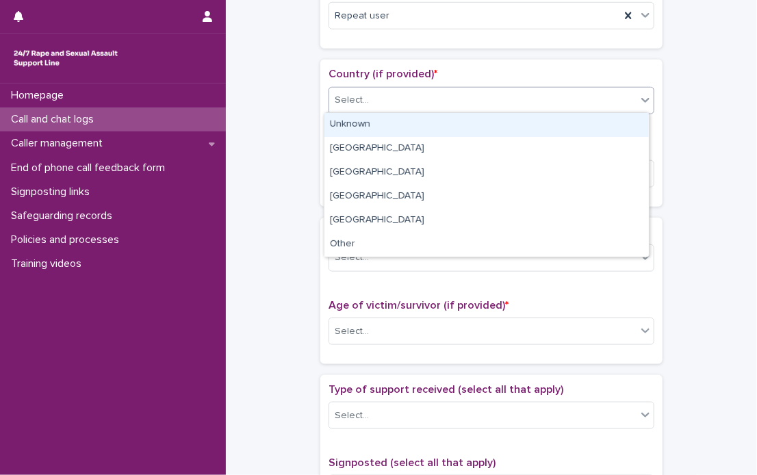
click at [644, 97] on icon at bounding box center [646, 100] width 14 height 14
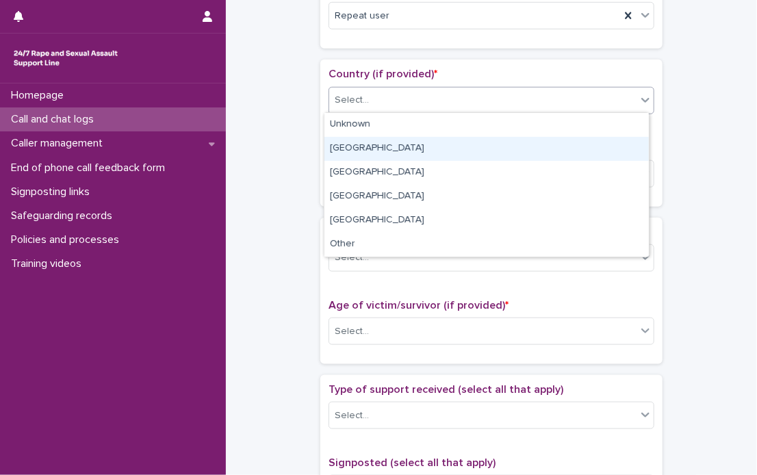
click at [361, 149] on div "[GEOGRAPHIC_DATA]" at bounding box center [487, 149] width 325 height 24
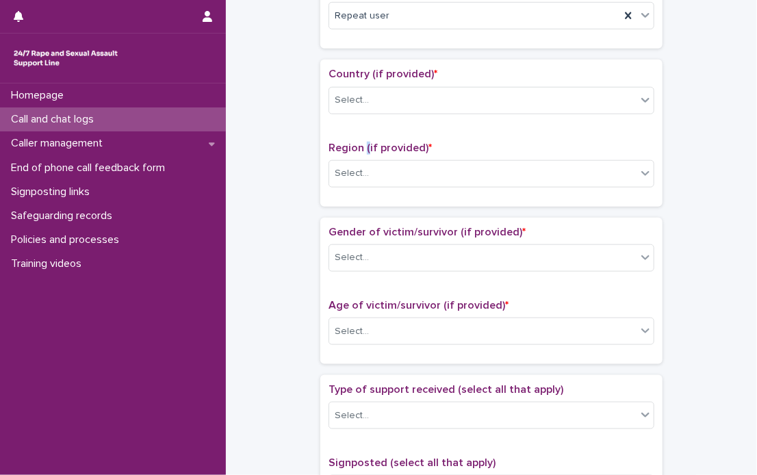
click at [361, 149] on span "Region (if provided) *" at bounding box center [380, 147] width 103 height 11
click at [642, 170] on icon at bounding box center [646, 173] width 14 height 14
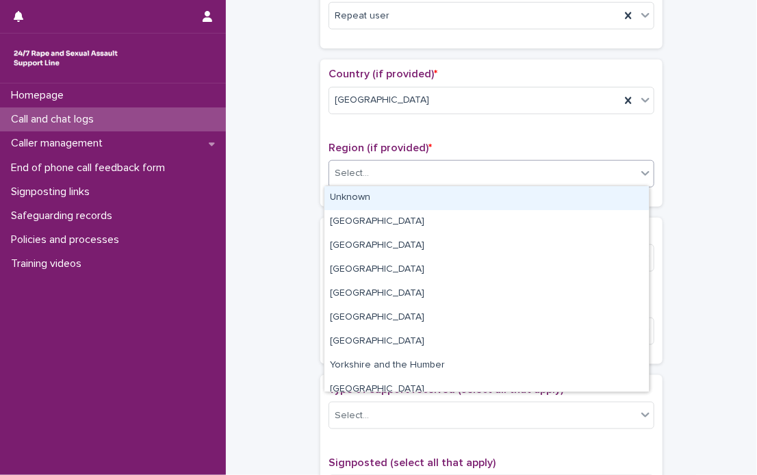
click at [335, 198] on div "Unknown" at bounding box center [487, 198] width 325 height 24
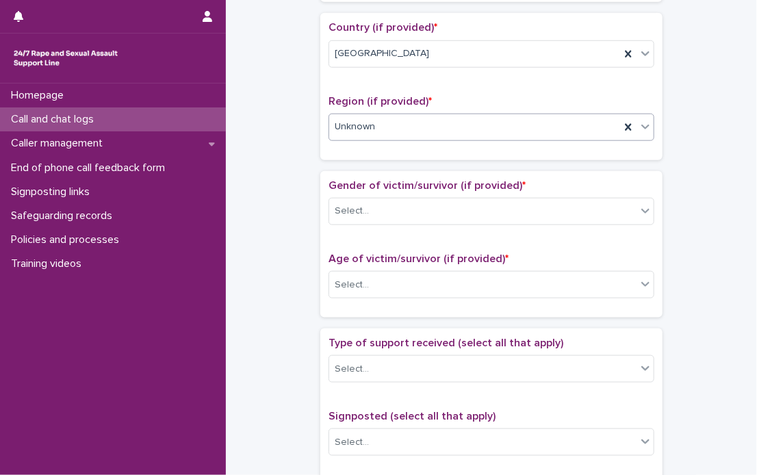
scroll to position [479, 0]
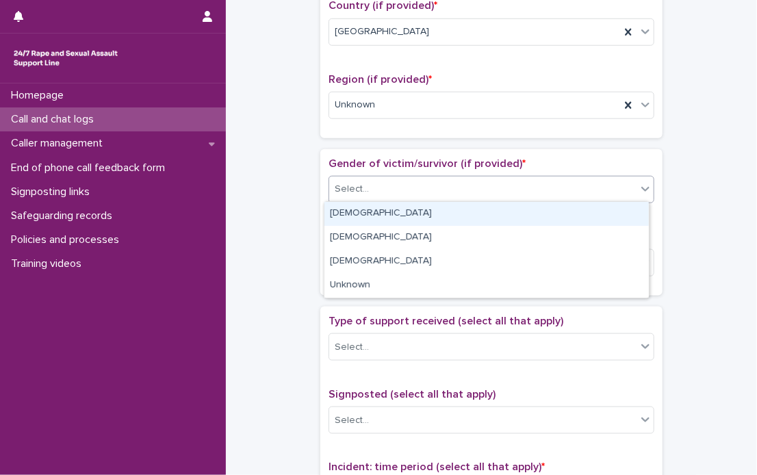
click at [644, 190] on icon at bounding box center [646, 189] width 14 height 14
click at [330, 215] on div "[DEMOGRAPHIC_DATA]" at bounding box center [487, 214] width 325 height 24
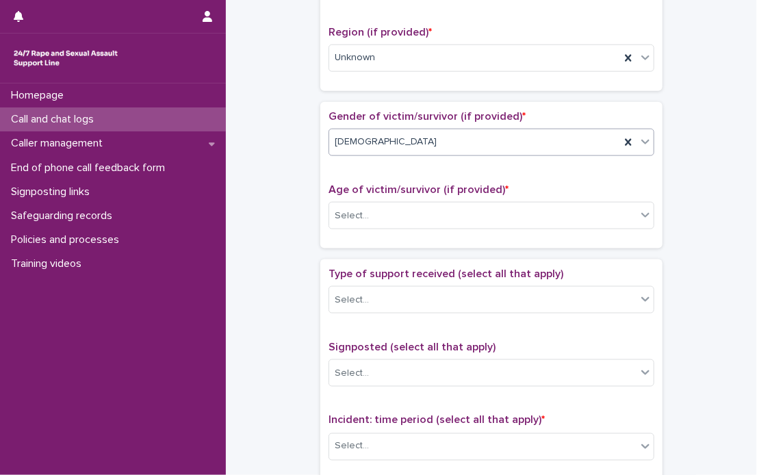
scroll to position [616, 0]
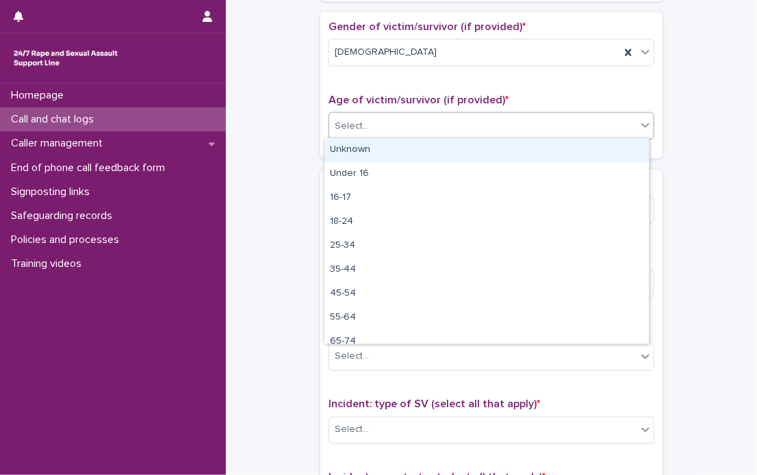
click at [639, 129] on icon at bounding box center [646, 125] width 14 height 14
click at [342, 149] on div "Unknown" at bounding box center [487, 150] width 325 height 24
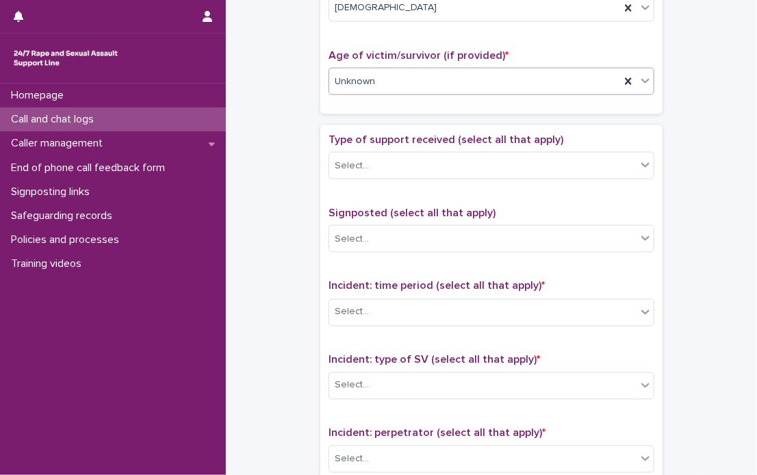
scroll to position [685, 0]
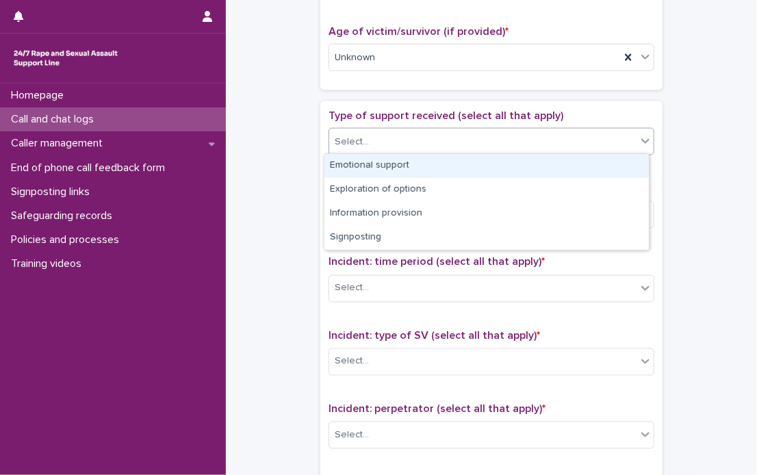
click at [639, 143] on icon at bounding box center [646, 141] width 14 height 14
click at [424, 165] on div "Emotional support" at bounding box center [487, 166] width 325 height 24
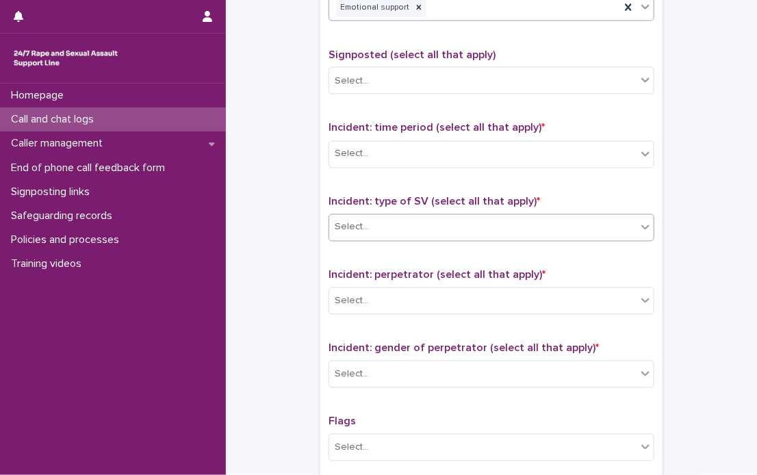
scroll to position [822, 0]
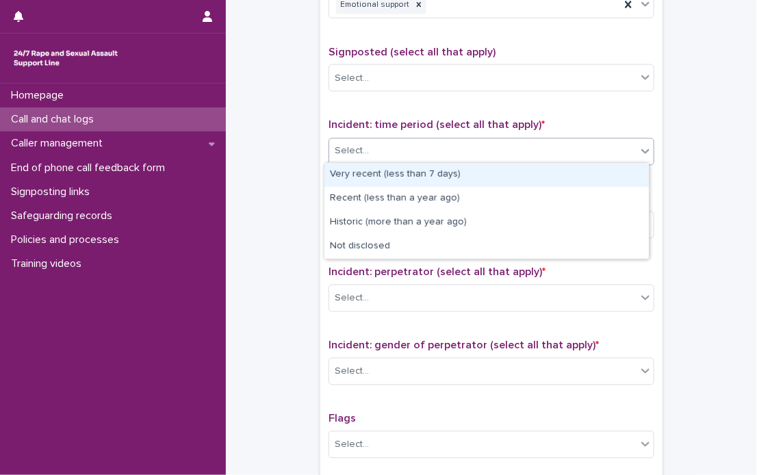
click at [646, 150] on icon at bounding box center [646, 151] width 14 height 14
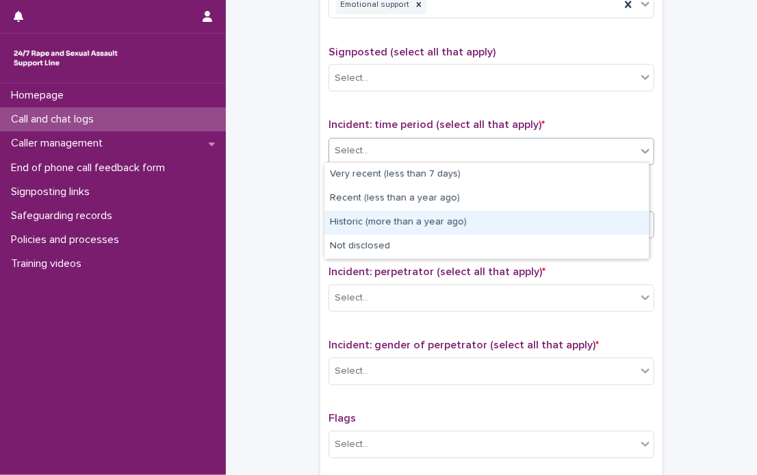
click at [397, 222] on div "Historic (more than a year ago)" at bounding box center [487, 223] width 325 height 24
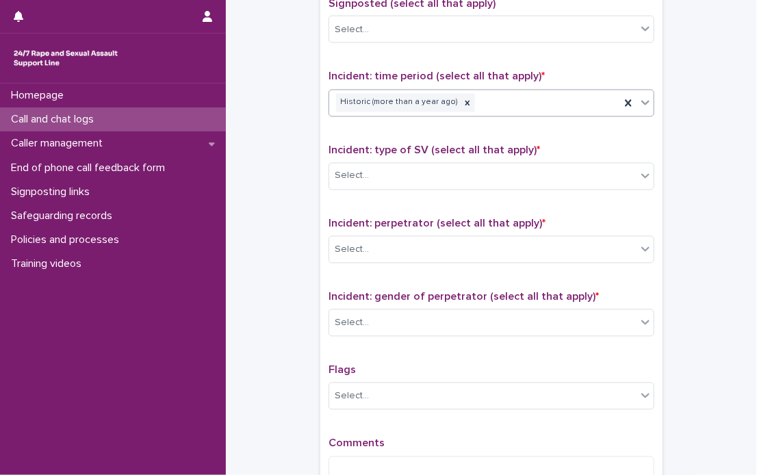
scroll to position [890, 0]
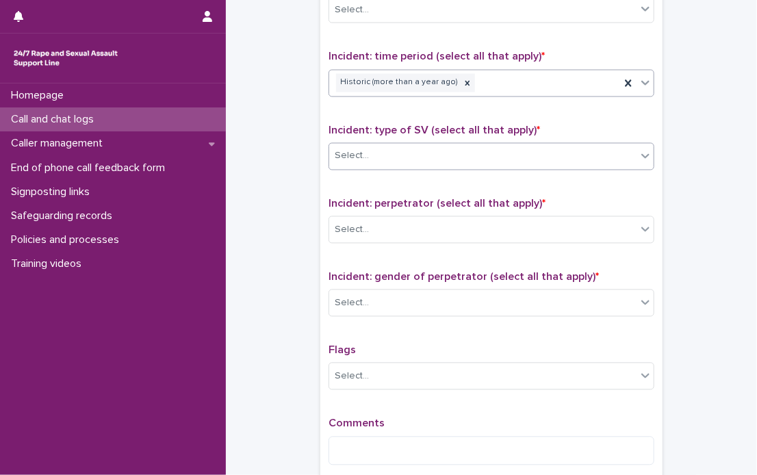
click at [643, 151] on icon at bounding box center [646, 156] width 14 height 14
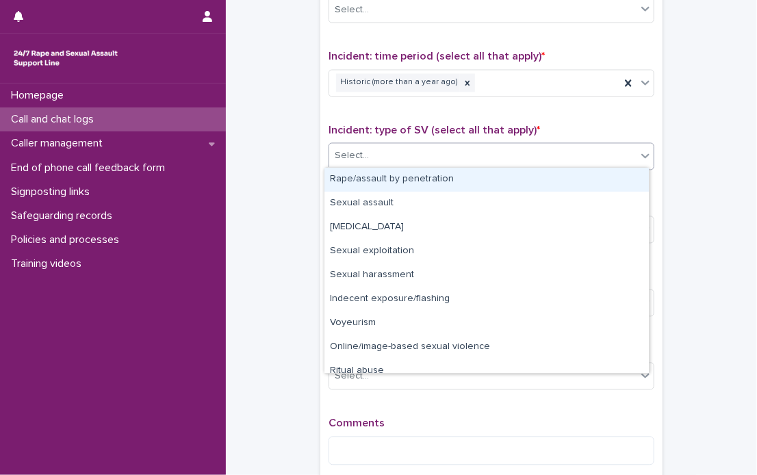
click at [514, 179] on div "Rape/assault by penetration" at bounding box center [487, 180] width 325 height 24
click at [513, 179] on div "Type of support received (select all that apply) Emotional support Signposted (…" at bounding box center [492, 190] width 326 height 572
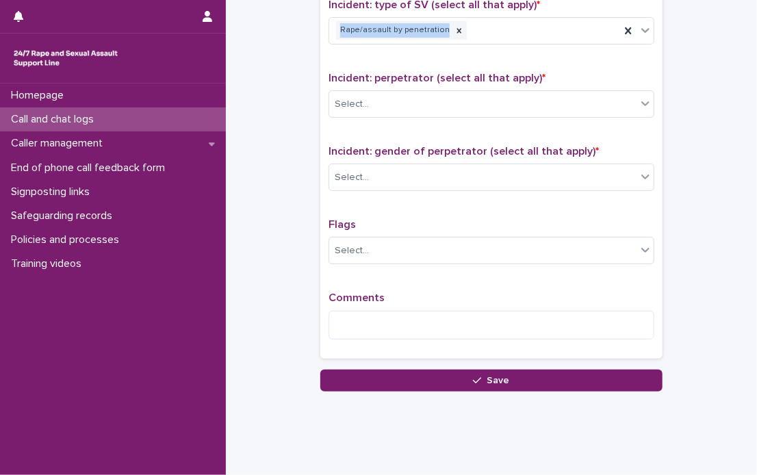
scroll to position [1027, 0]
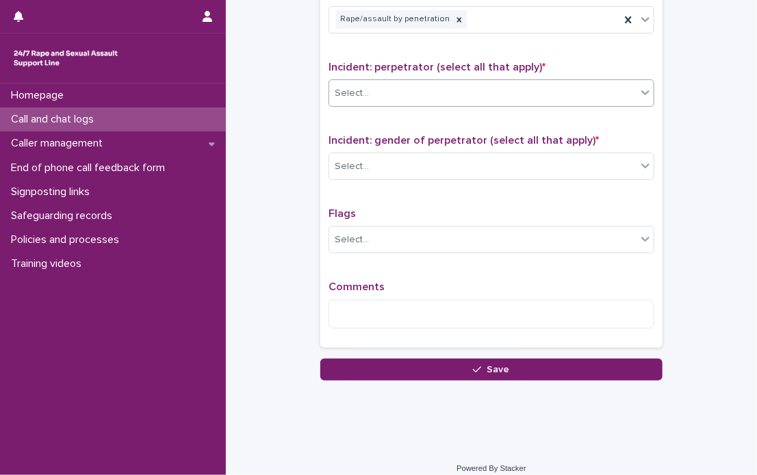
click at [641, 88] on icon at bounding box center [646, 93] width 14 height 14
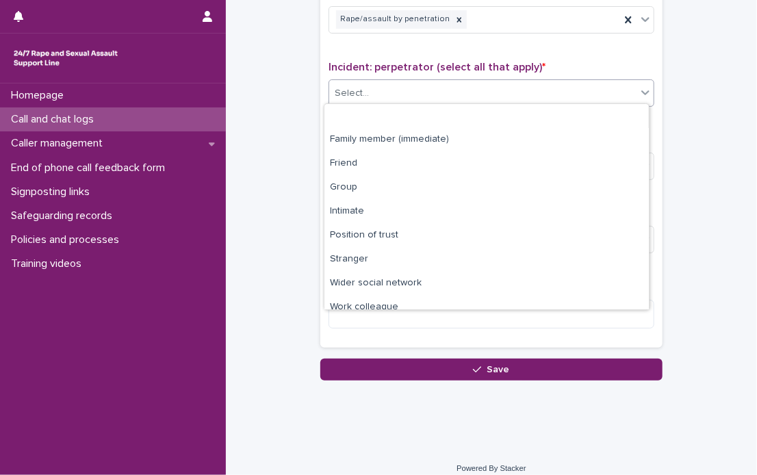
scroll to position [58, 0]
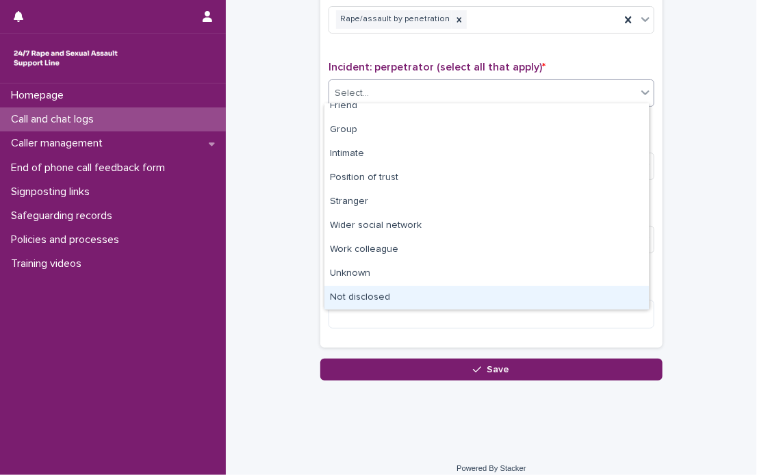
click at [372, 294] on div "Not disclosed" at bounding box center [487, 298] width 325 height 24
click at [372, 294] on div "Comments" at bounding box center [492, 310] width 326 height 59
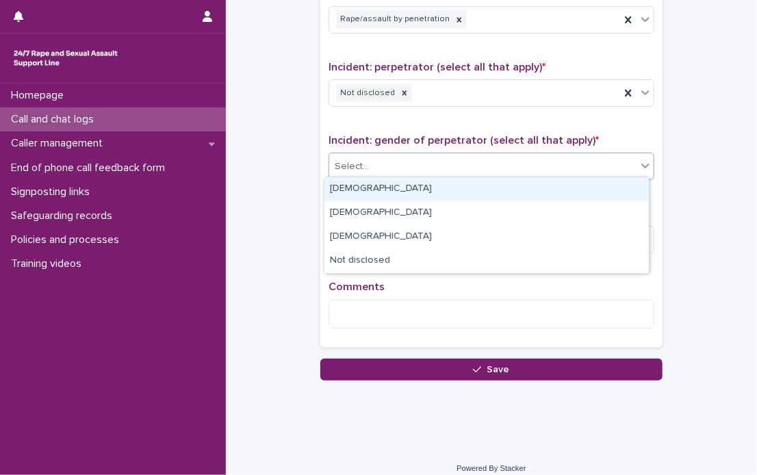
click at [642, 164] on icon at bounding box center [646, 166] width 8 height 5
click at [375, 187] on div "[DEMOGRAPHIC_DATA]" at bounding box center [487, 189] width 325 height 24
click at [375, 187] on div "Incident: gender of perpetrator (select all that apply) * option [DEMOGRAPHIC_D…" at bounding box center [492, 162] width 326 height 57
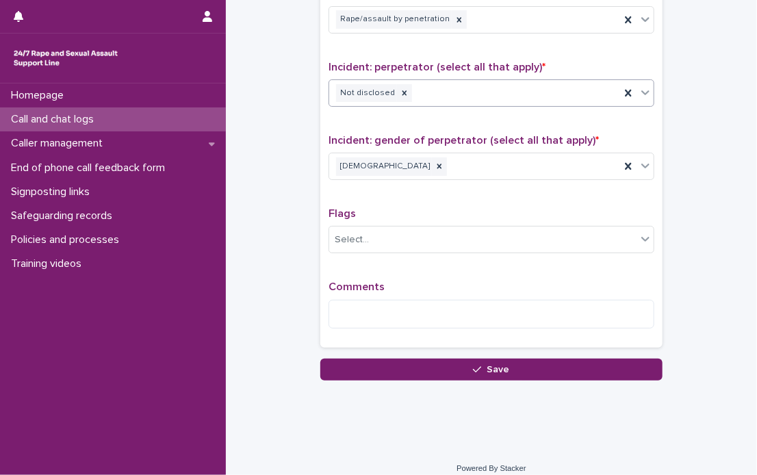
click at [642, 88] on icon at bounding box center [646, 93] width 14 height 14
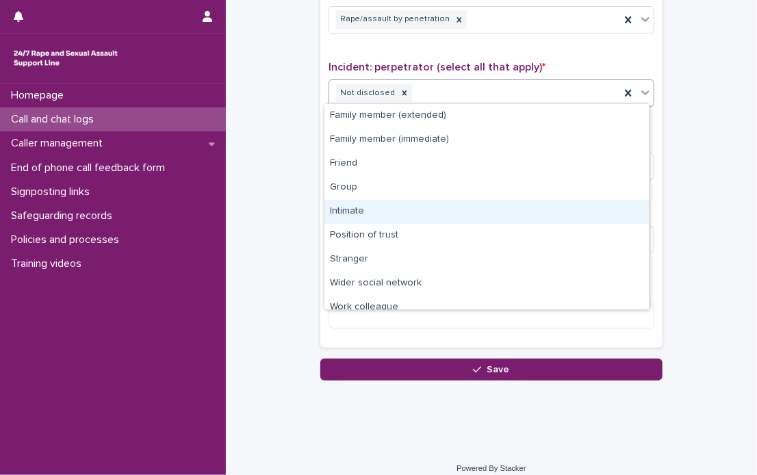
click at [351, 208] on div "Intimate" at bounding box center [487, 212] width 325 height 24
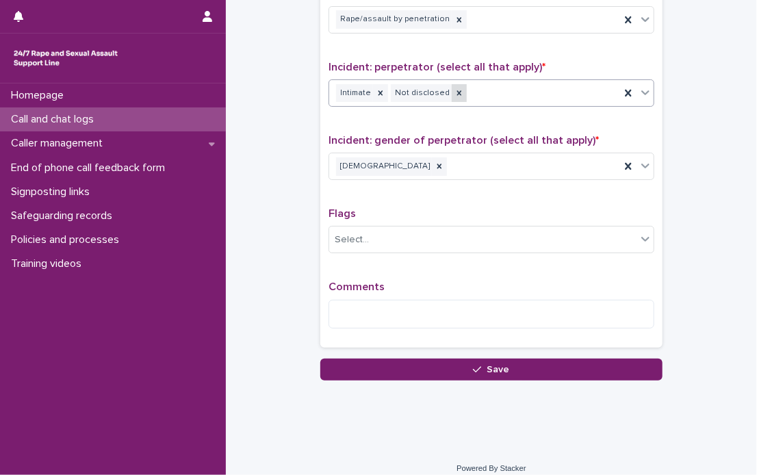
click at [452, 89] on div at bounding box center [459, 93] width 15 height 18
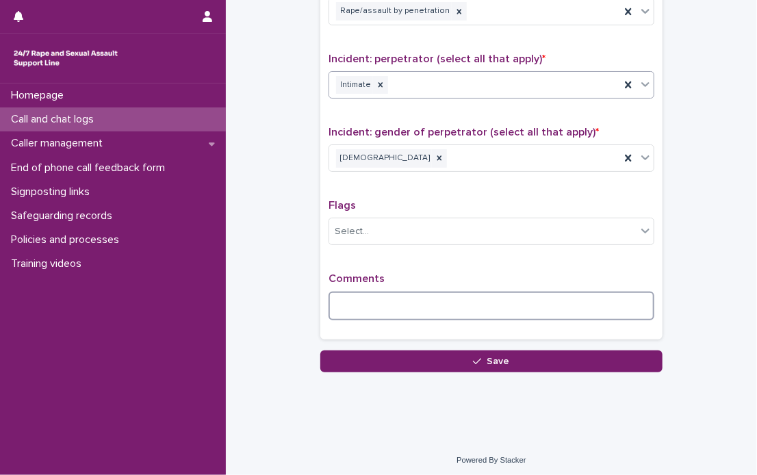
click at [383, 301] on textarea at bounding box center [492, 306] width 326 height 29
type textarea "*"
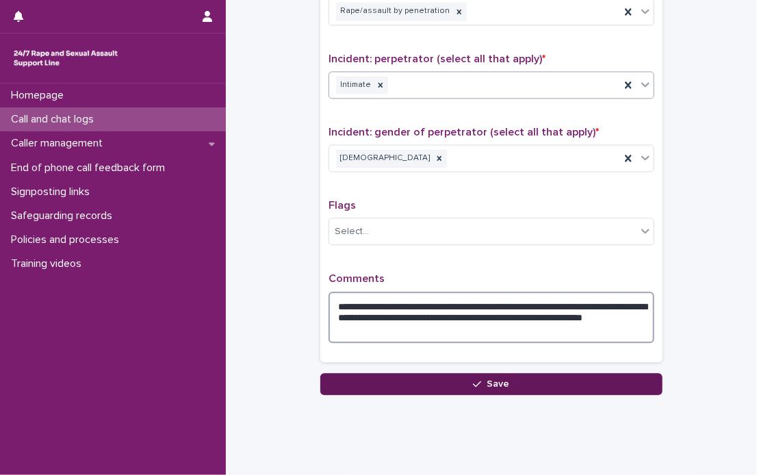
type textarea "**********"
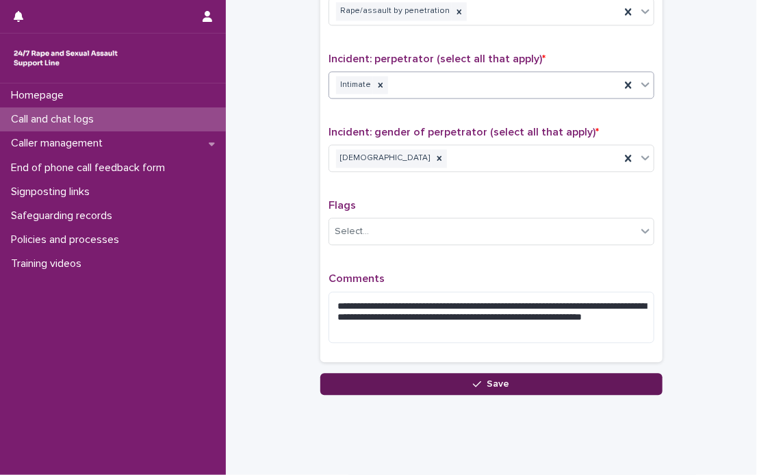
click at [505, 374] on button "Save" at bounding box center [491, 384] width 342 height 22
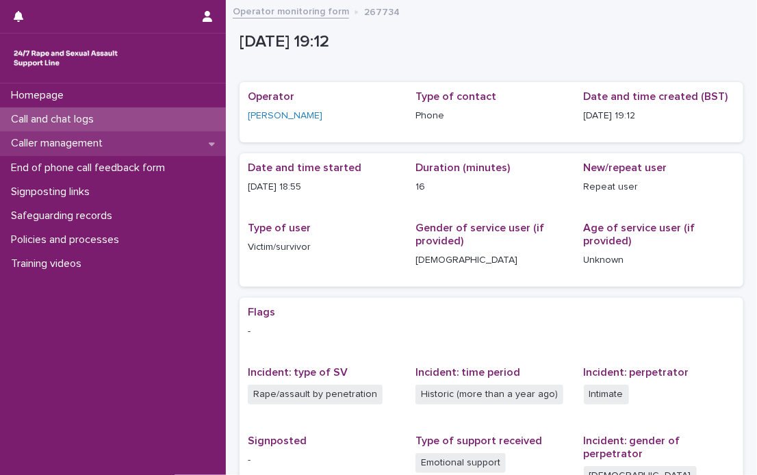
click at [214, 143] on icon at bounding box center [212, 143] width 6 height 3
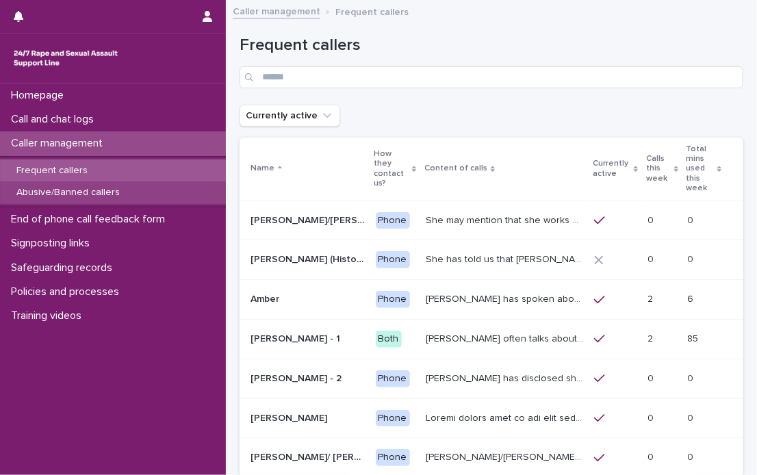
click at [64, 186] on div "Abusive/Banned callers" at bounding box center [113, 192] width 226 height 23
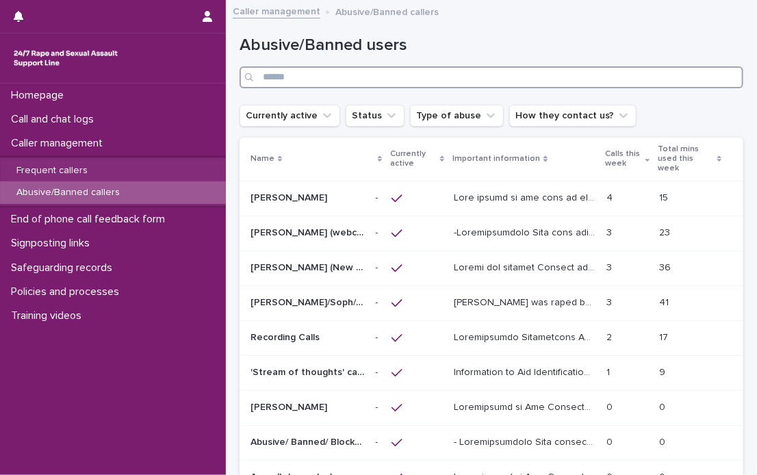
click at [331, 76] on input "Search" at bounding box center [492, 77] width 504 height 22
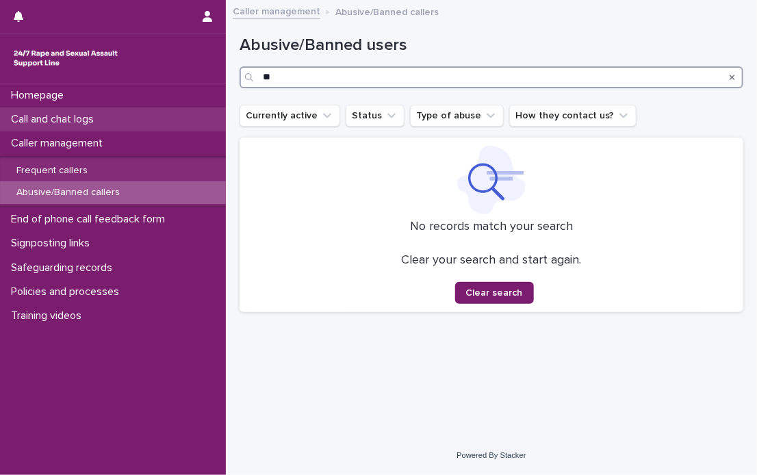
type input "*"
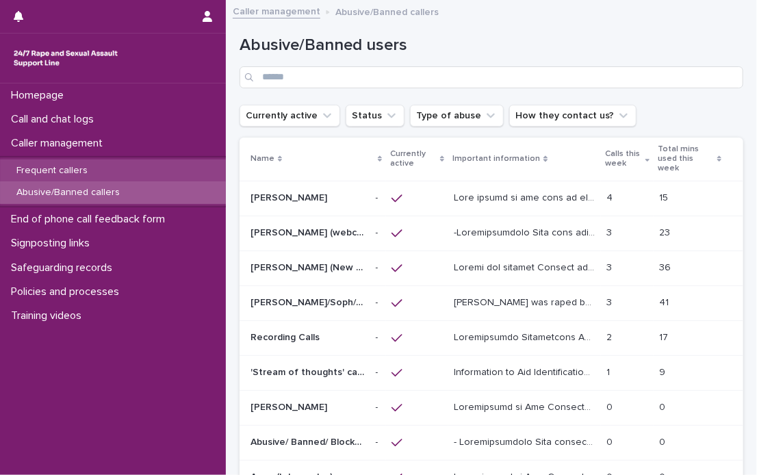
click at [55, 165] on p "Frequent callers" at bounding box center [51, 171] width 93 height 12
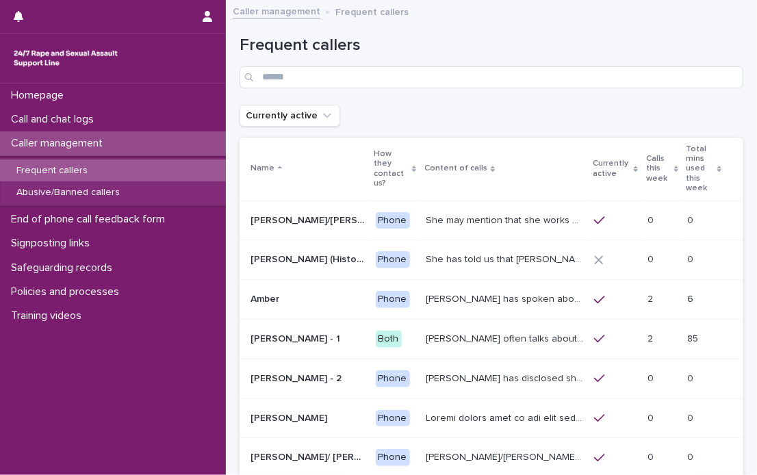
click at [309, 91] on div "Frequent callers" at bounding box center [492, 56] width 504 height 97
click at [309, 83] on input "Search" at bounding box center [492, 77] width 504 height 22
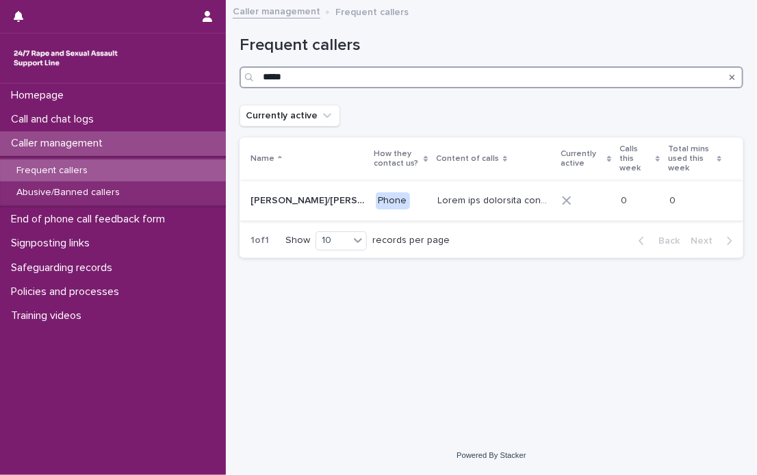
type input "*****"
click at [438, 192] on p at bounding box center [496, 199] width 116 height 14
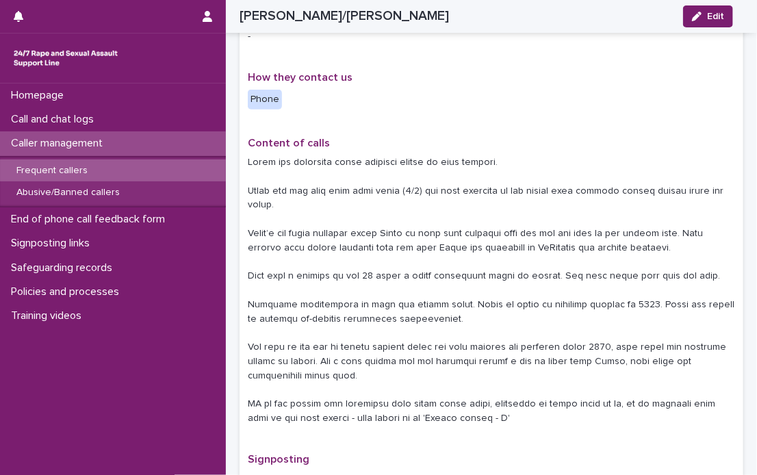
scroll to position [68, 0]
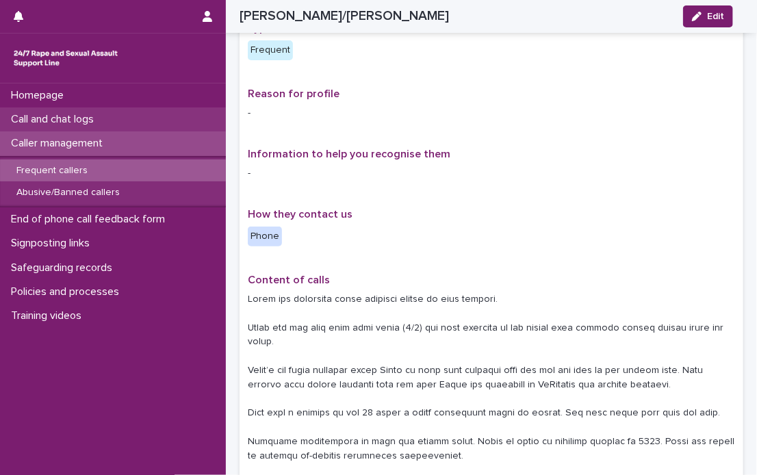
click at [63, 118] on p "Call and chat logs" at bounding box center [54, 119] width 99 height 13
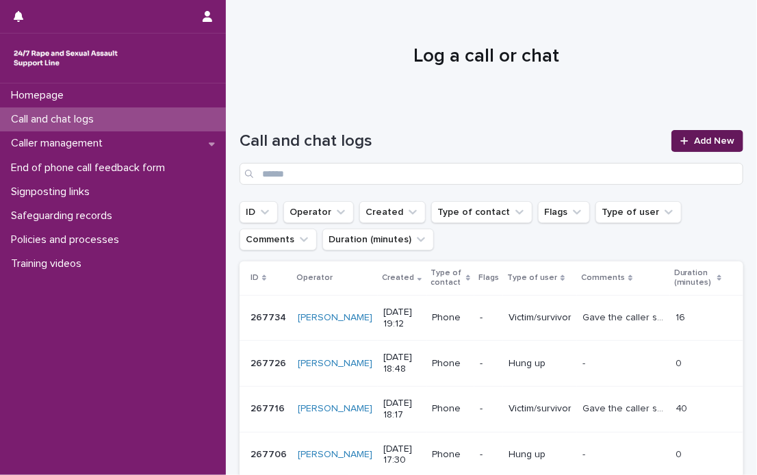
click at [713, 138] on span "Add New" at bounding box center [714, 141] width 40 height 10
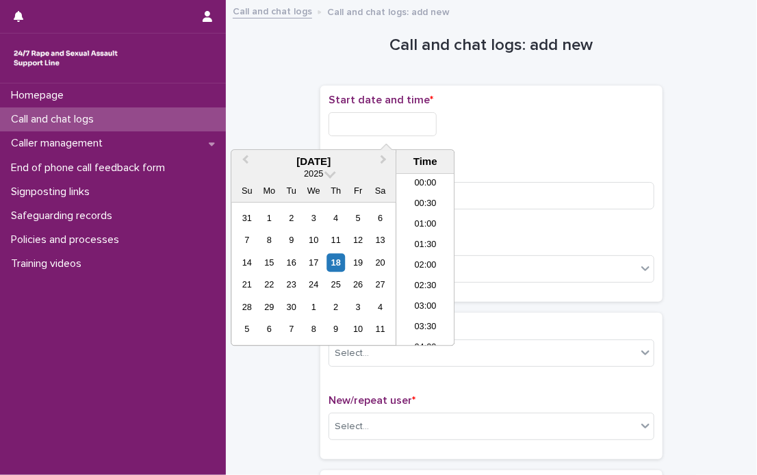
drag, startPoint x: 338, startPoint y: 125, endPoint x: 355, endPoint y: 110, distance: 22.8
click at [344, 121] on input "text" at bounding box center [383, 124] width 108 height 24
click at [424, 233] on li "19:00" at bounding box center [425, 239] width 58 height 21
click at [411, 123] on input "**********" at bounding box center [383, 124] width 108 height 24
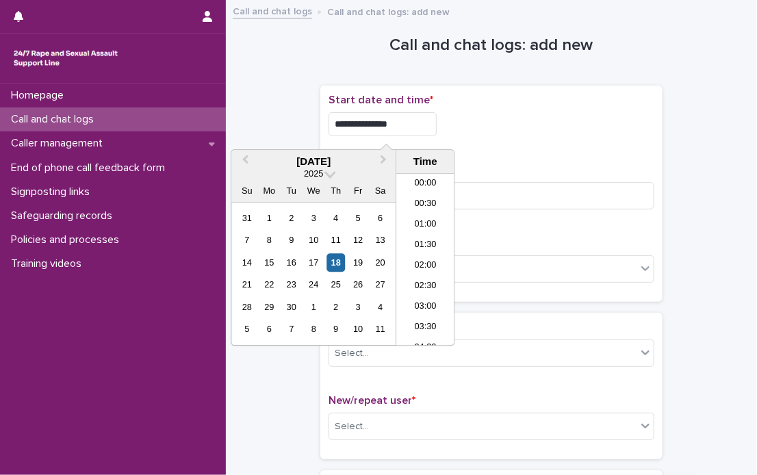
scroll to position [705, 0]
type input "**********"
click at [594, 139] on div "**********" at bounding box center [492, 120] width 326 height 53
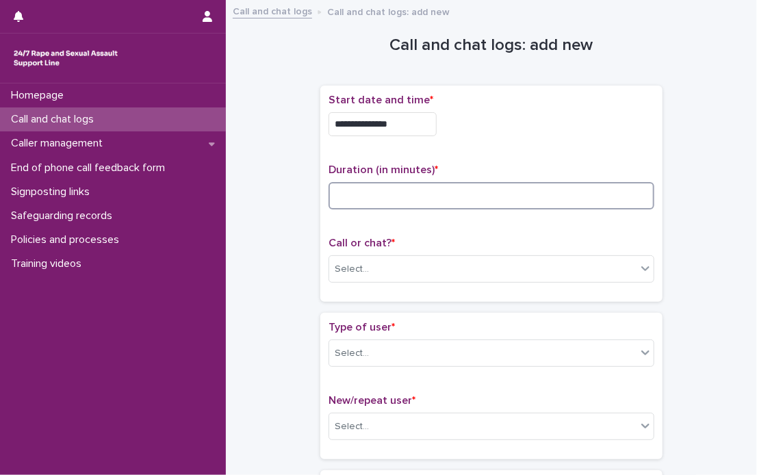
click at [364, 192] on input at bounding box center [492, 195] width 326 height 27
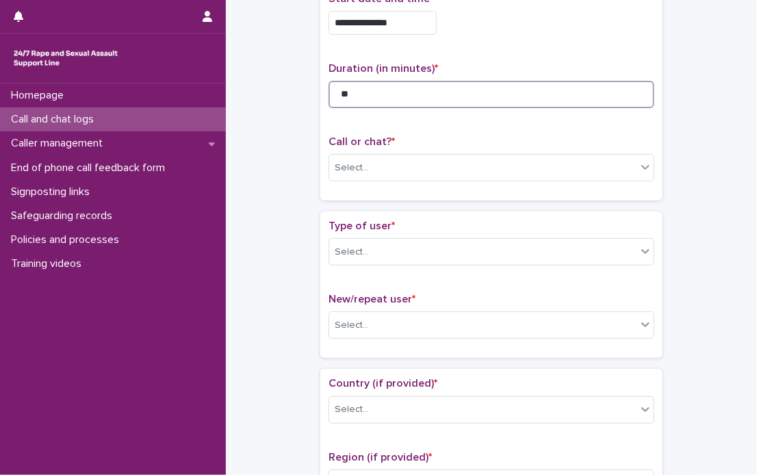
scroll to position [137, 0]
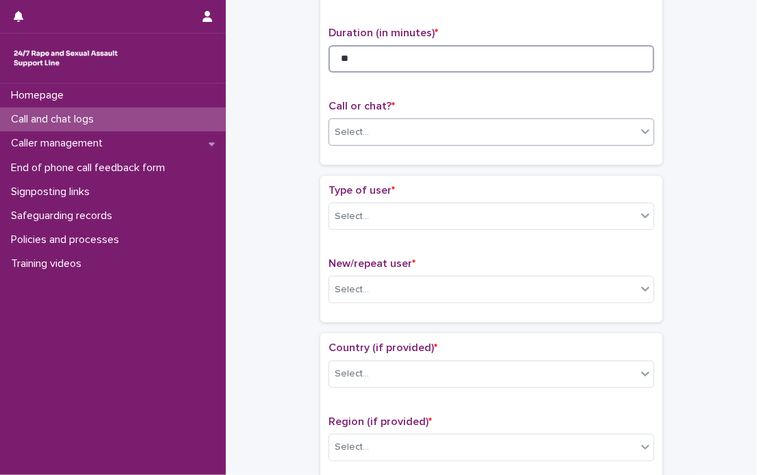
type input "**"
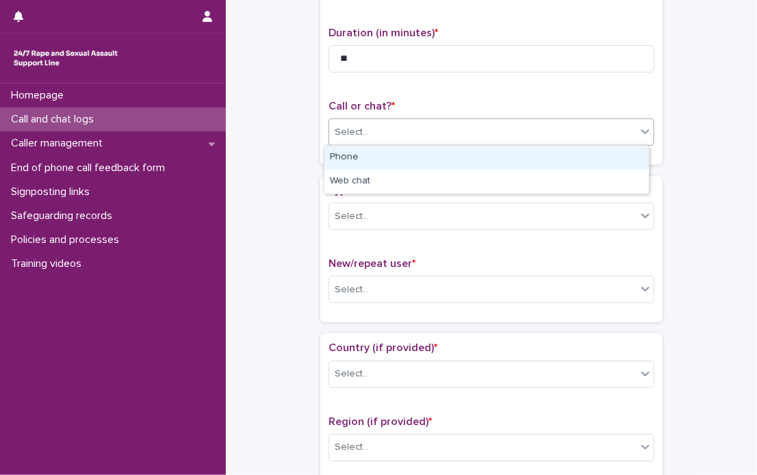
click at [643, 128] on icon at bounding box center [646, 132] width 14 height 14
click at [344, 154] on div "Phone" at bounding box center [487, 158] width 325 height 24
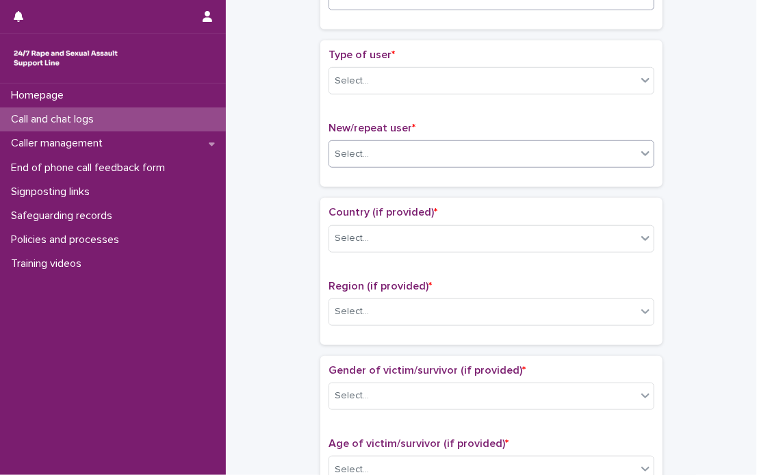
scroll to position [274, 0]
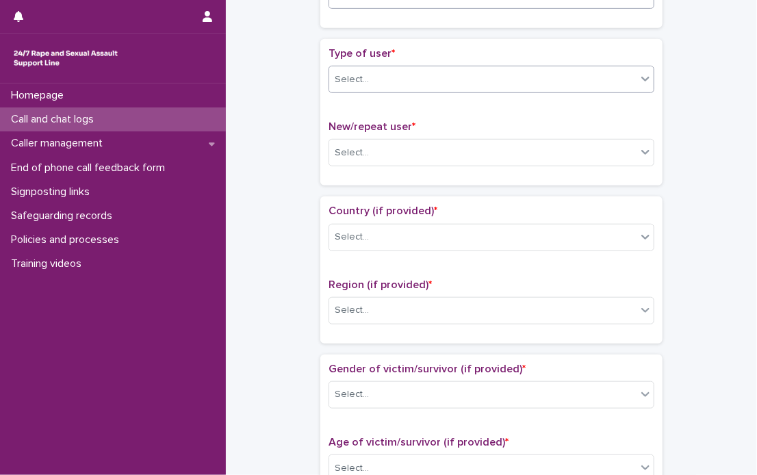
click at [642, 80] on icon at bounding box center [646, 79] width 14 height 14
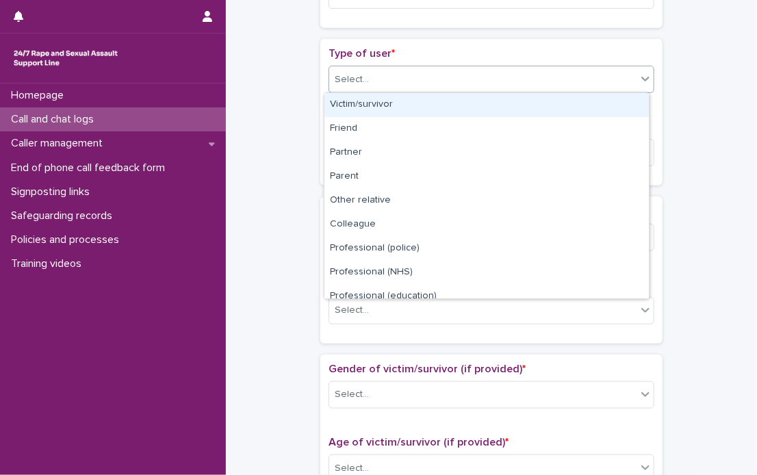
click at [416, 105] on div "Victim/survivor" at bounding box center [487, 105] width 325 height 24
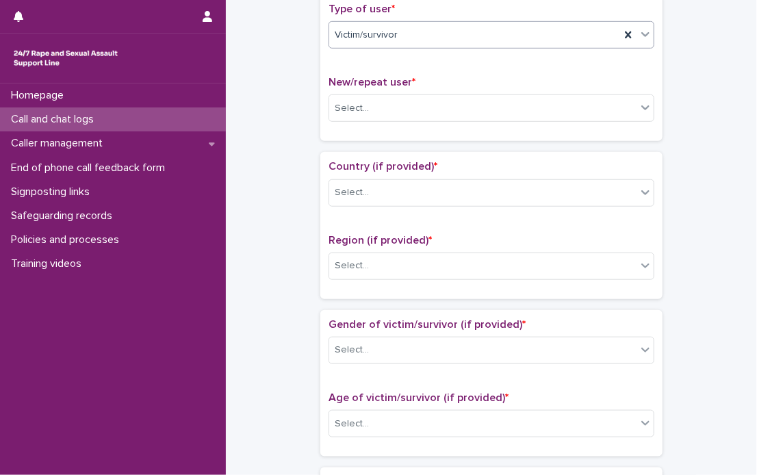
scroll to position [342, 0]
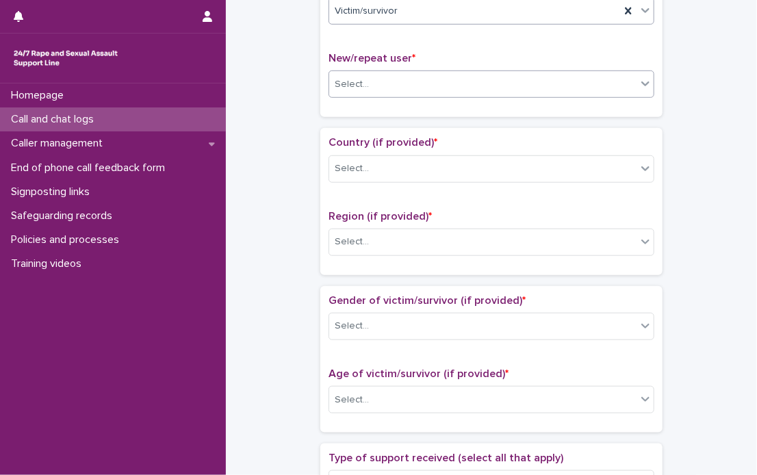
click at [639, 87] on icon at bounding box center [646, 84] width 14 height 14
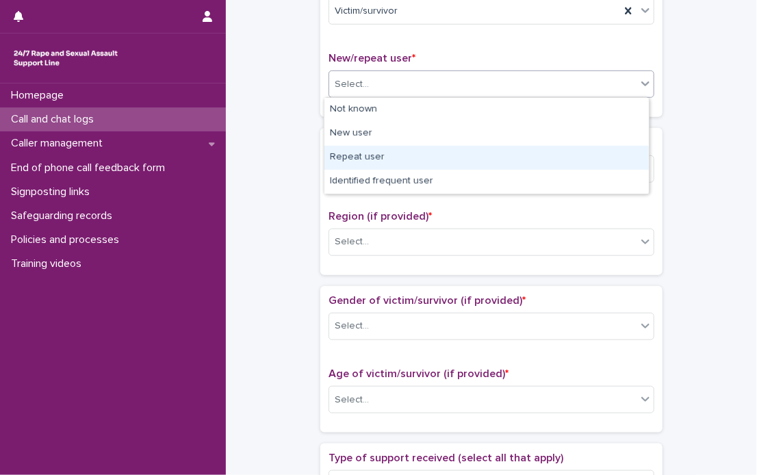
click at [352, 159] on div "Repeat user" at bounding box center [487, 158] width 325 height 24
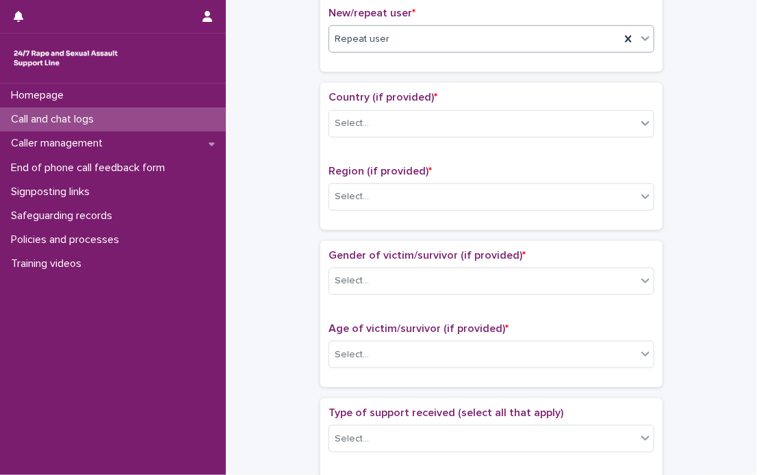
scroll to position [411, 0]
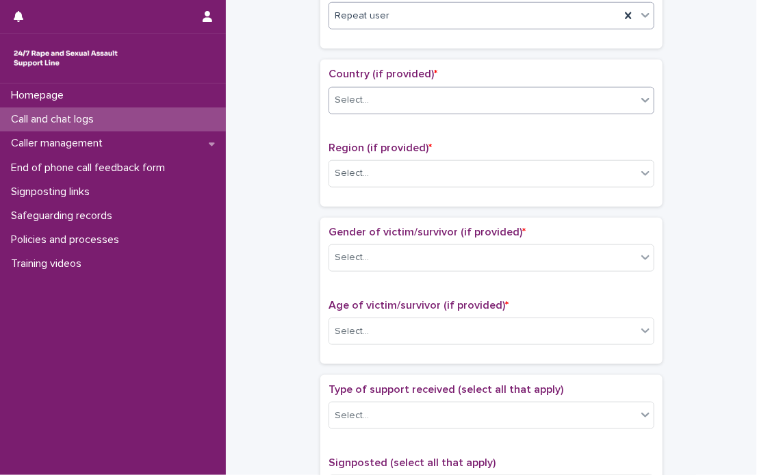
click at [641, 97] on icon at bounding box center [646, 100] width 14 height 14
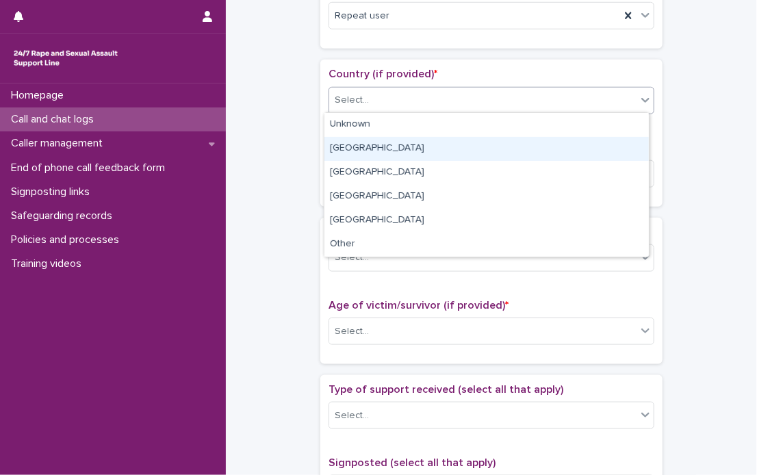
click at [375, 146] on div "[GEOGRAPHIC_DATA]" at bounding box center [487, 149] width 325 height 24
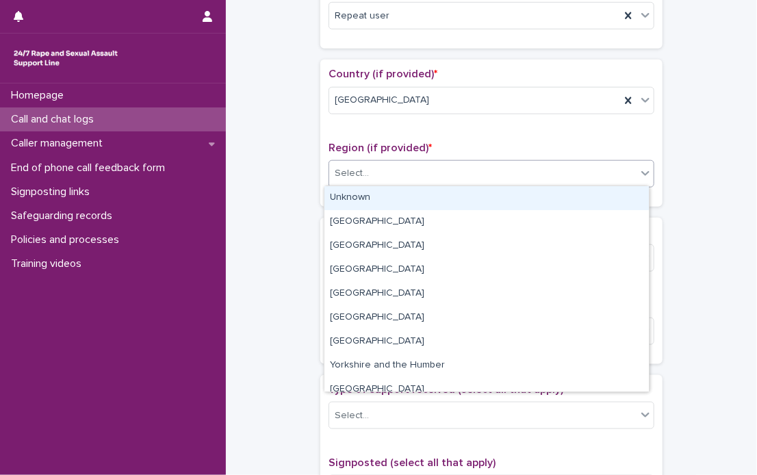
click at [639, 174] on icon at bounding box center [646, 173] width 14 height 14
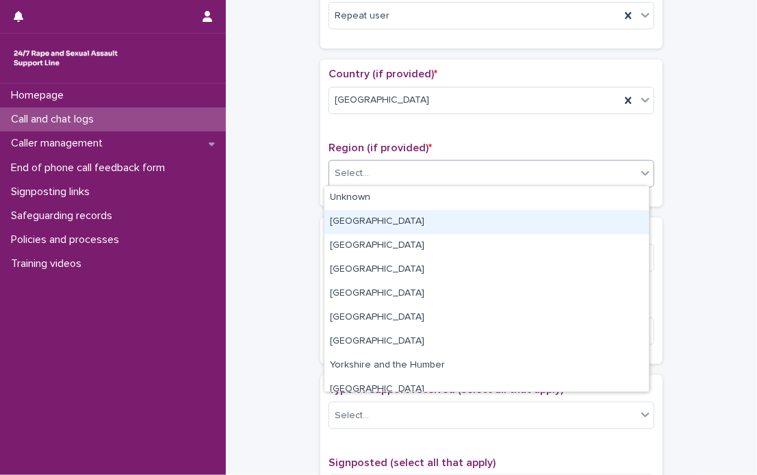
scroll to position [58, 0]
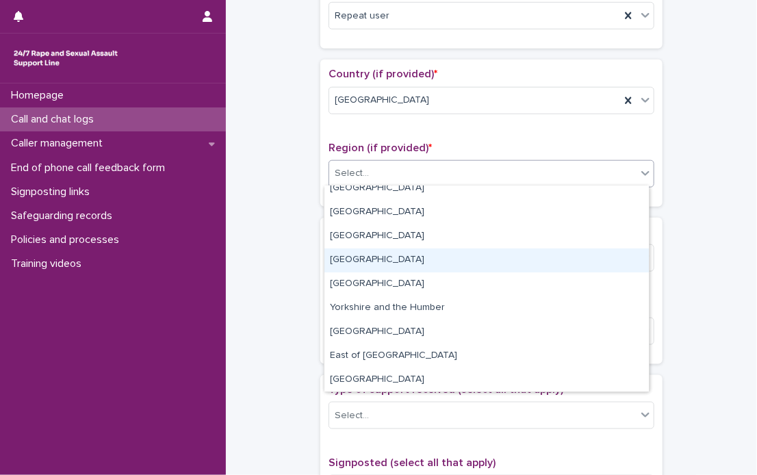
click at [366, 254] on div "[GEOGRAPHIC_DATA]" at bounding box center [487, 261] width 325 height 24
click at [366, 254] on div "Select..." at bounding box center [482, 257] width 307 height 23
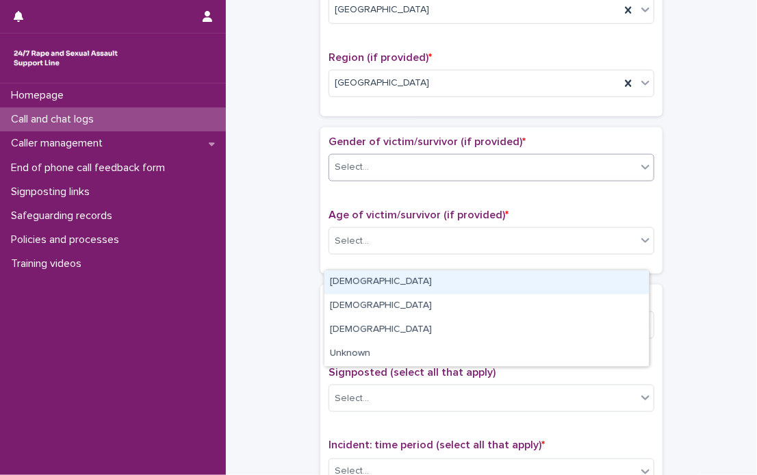
scroll to position [548, 0]
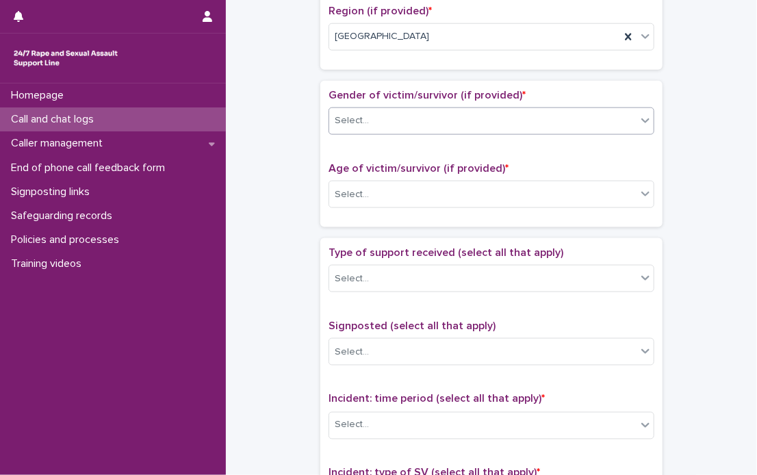
click at [640, 122] on icon at bounding box center [646, 121] width 14 height 14
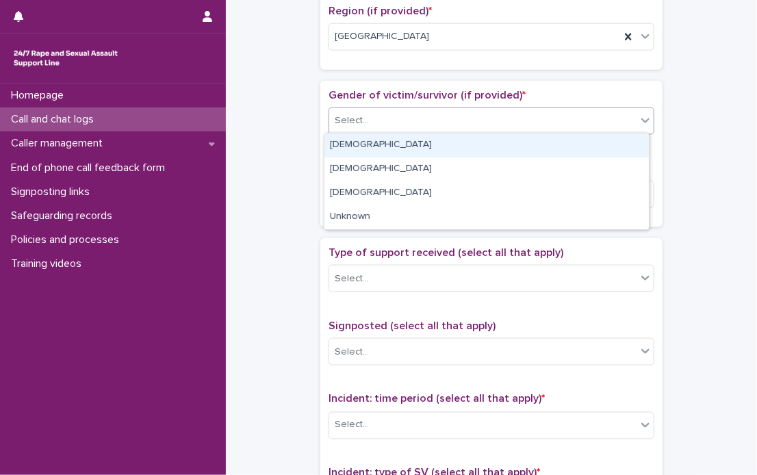
click at [639, 116] on icon at bounding box center [646, 121] width 14 height 14
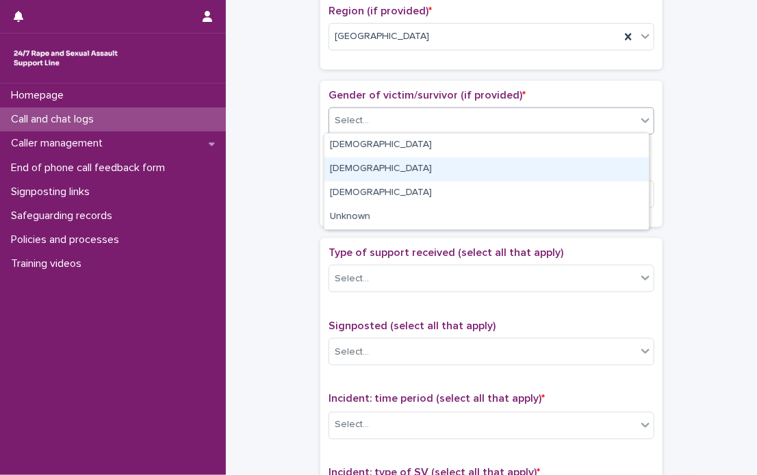
click at [373, 169] on div "[DEMOGRAPHIC_DATA]" at bounding box center [487, 169] width 325 height 24
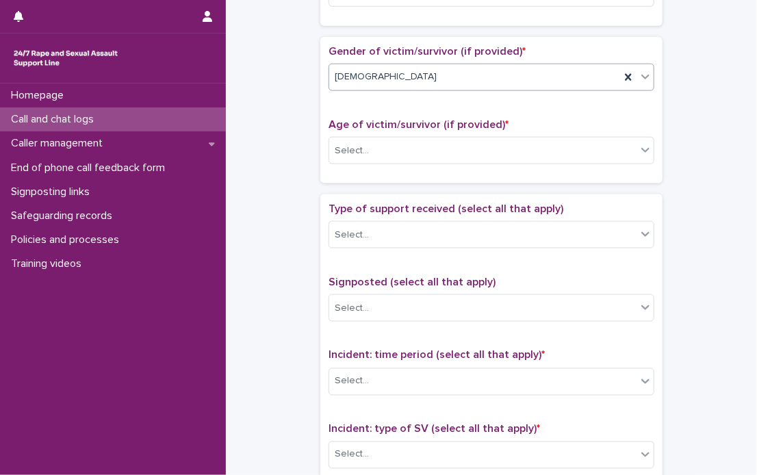
scroll to position [616, 0]
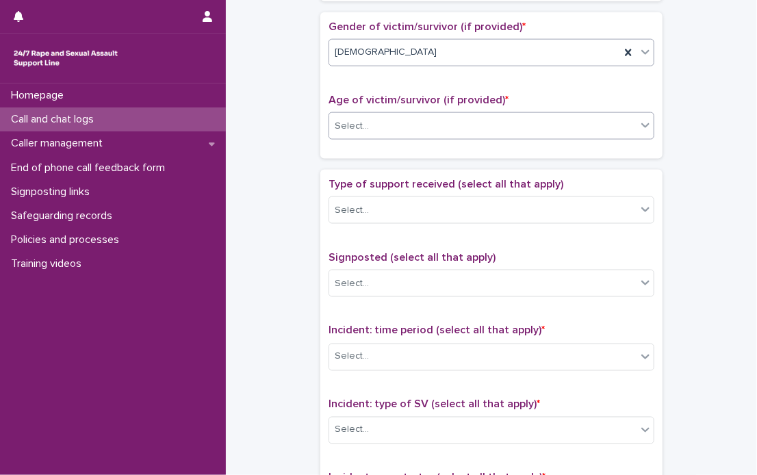
click at [639, 121] on icon at bounding box center [646, 125] width 14 height 14
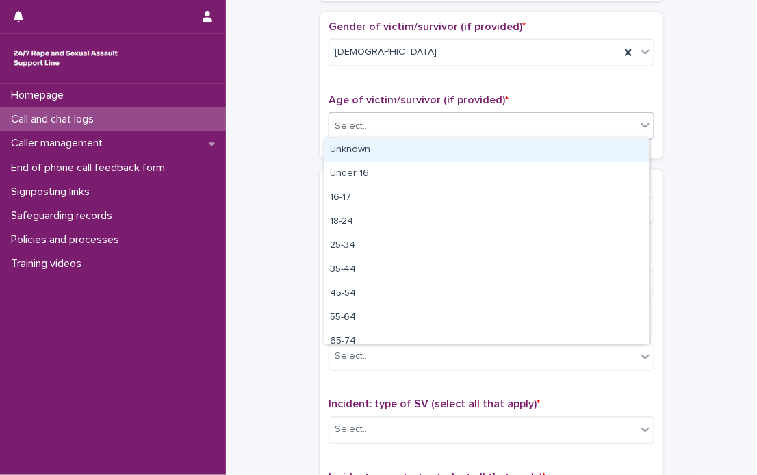
click at [353, 151] on div "Unknown" at bounding box center [487, 150] width 325 height 24
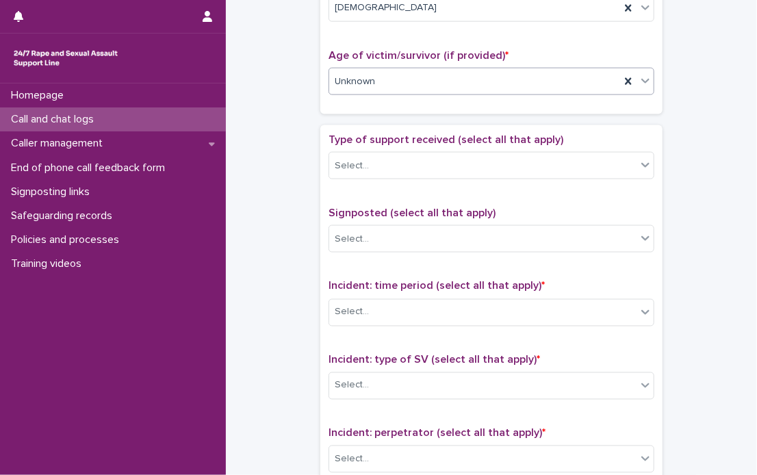
scroll to position [685, 0]
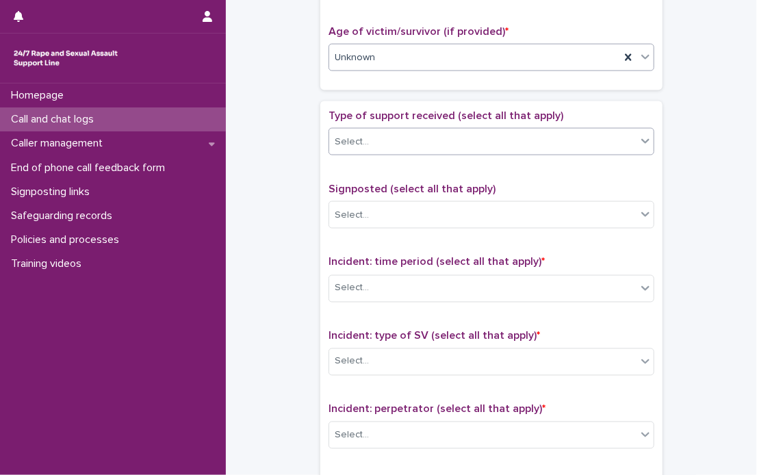
click at [641, 138] on icon at bounding box center [646, 141] width 14 height 14
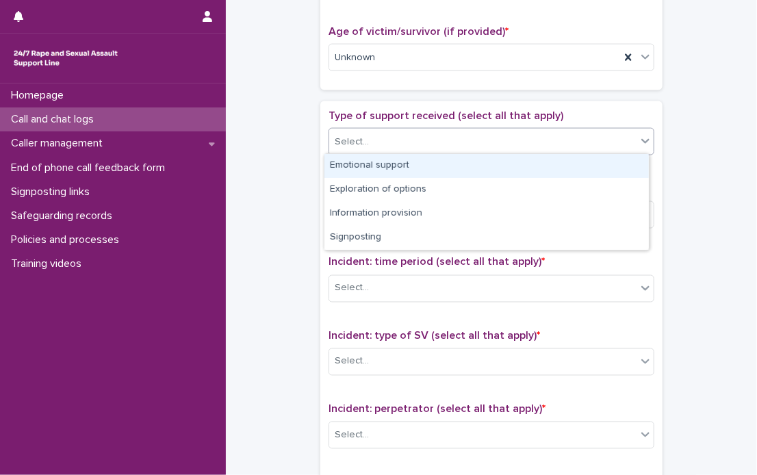
click at [431, 167] on div "Emotional support" at bounding box center [487, 166] width 325 height 24
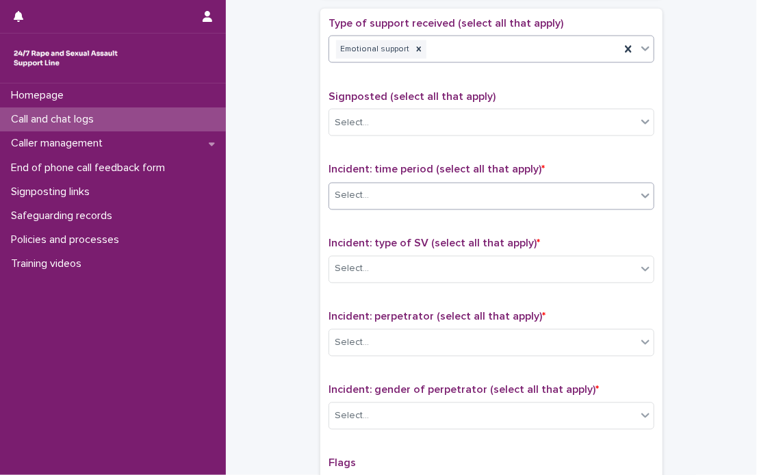
scroll to position [822, 0]
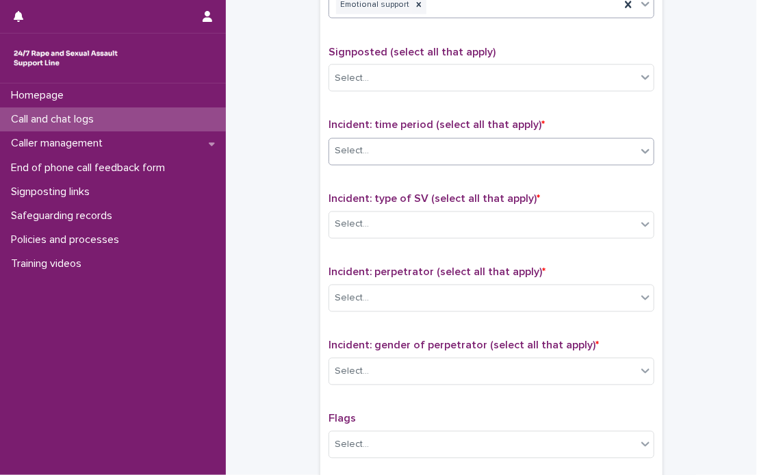
click at [642, 152] on icon at bounding box center [646, 151] width 14 height 14
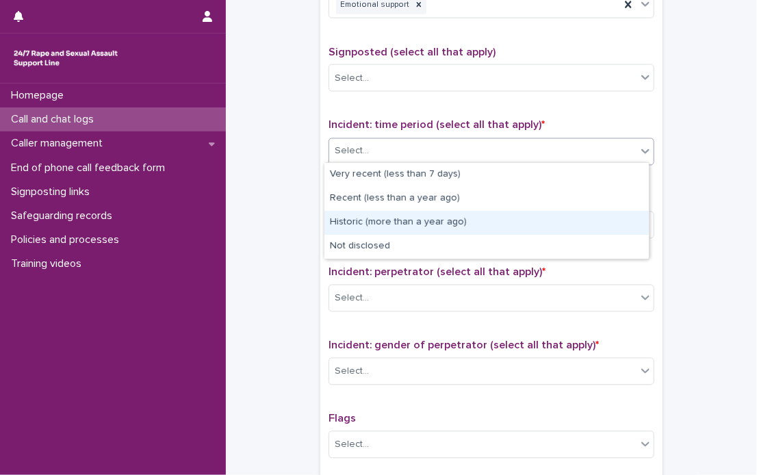
click at [410, 224] on div "Historic (more than a year ago)" at bounding box center [487, 223] width 325 height 24
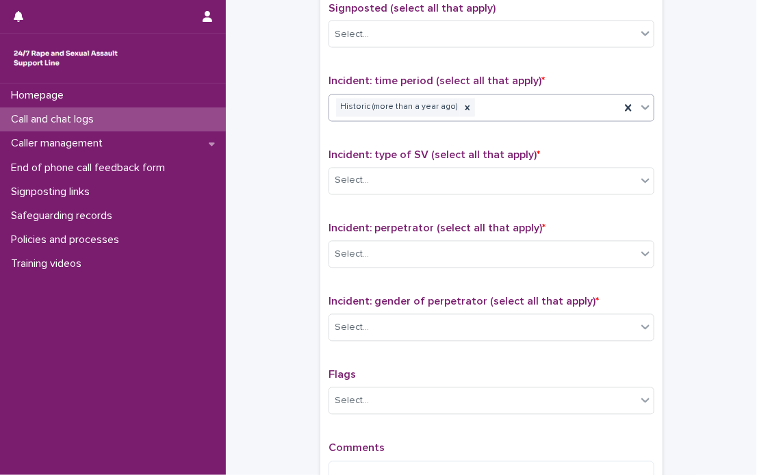
scroll to position [890, 0]
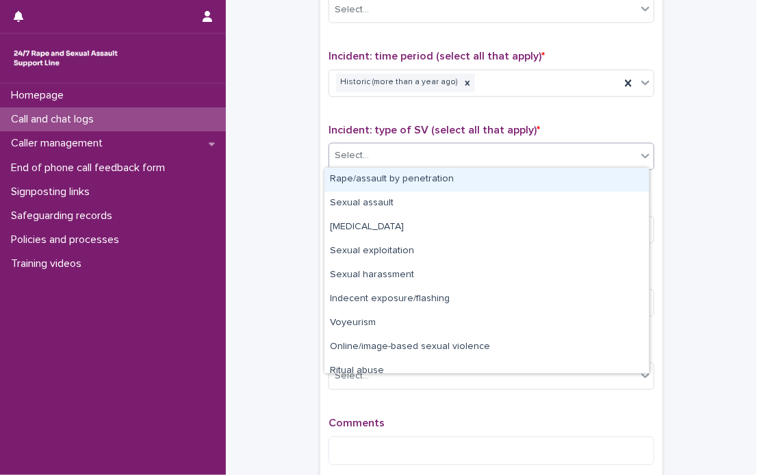
click at [639, 157] on icon at bounding box center [646, 156] width 14 height 14
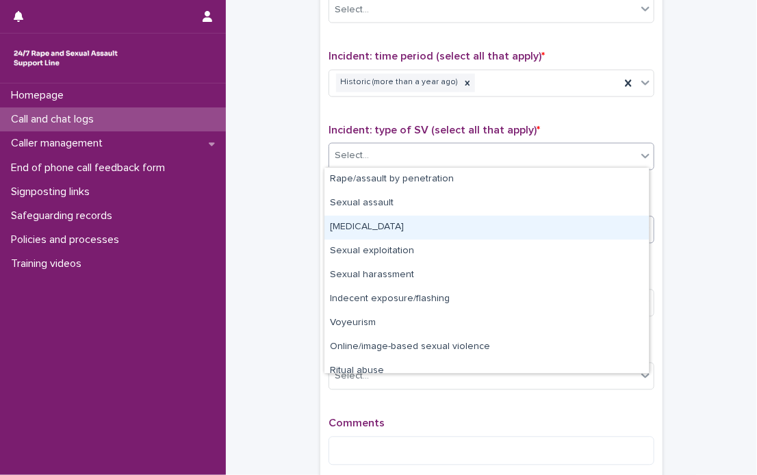
click at [390, 227] on div "[MEDICAL_DATA]" at bounding box center [487, 228] width 325 height 24
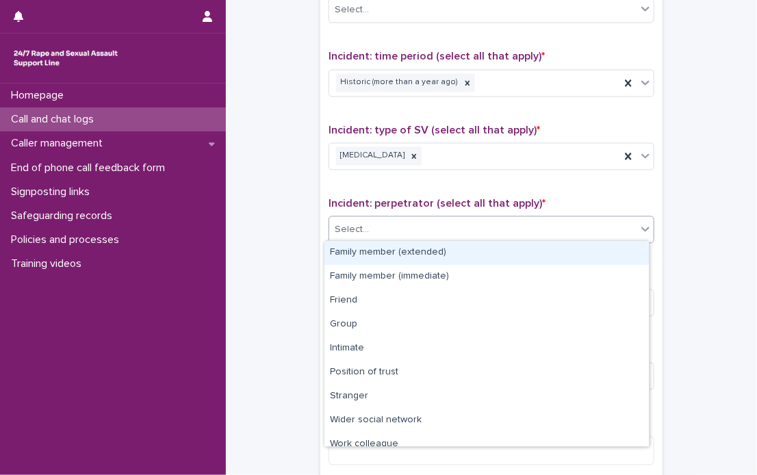
click at [639, 225] on icon at bounding box center [646, 230] width 14 height 14
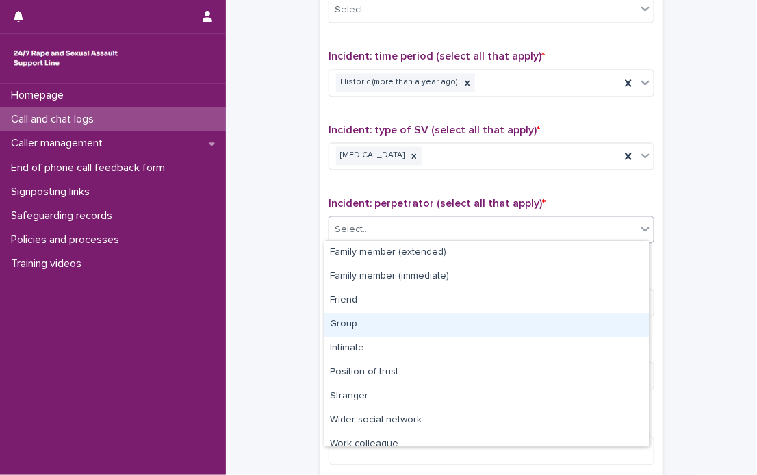
click at [346, 316] on div "Group" at bounding box center [487, 325] width 325 height 24
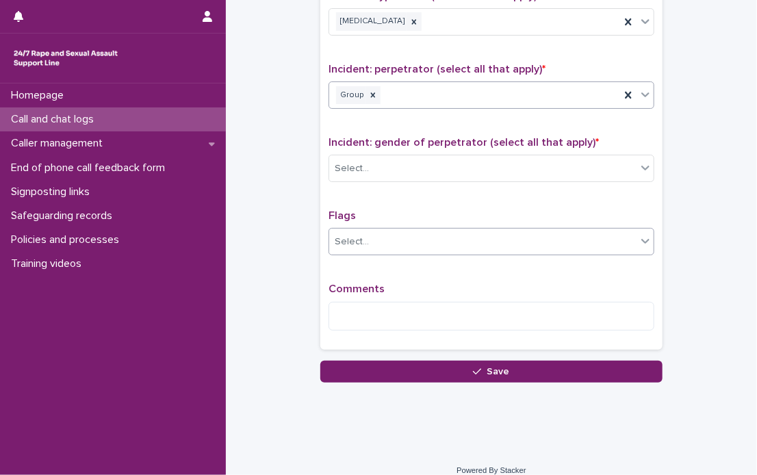
scroll to position [1027, 0]
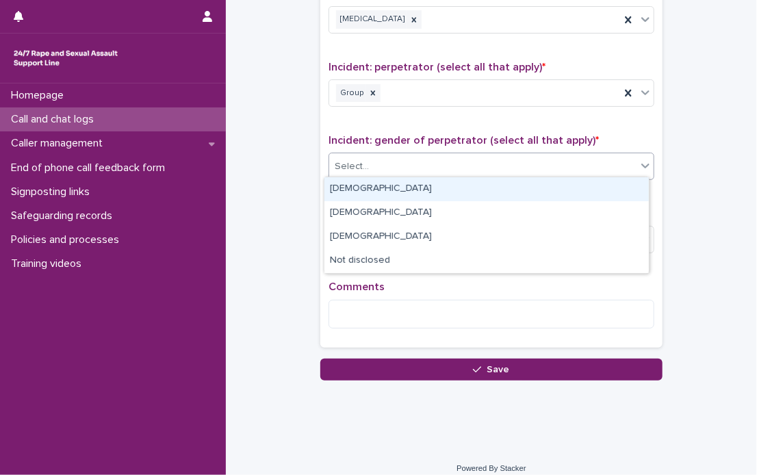
click at [639, 165] on icon at bounding box center [646, 166] width 14 height 14
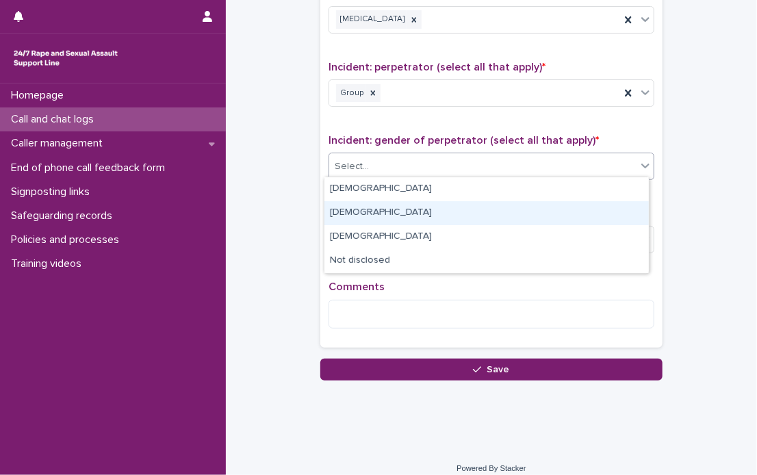
click at [356, 207] on div "[DEMOGRAPHIC_DATA]" at bounding box center [487, 213] width 325 height 24
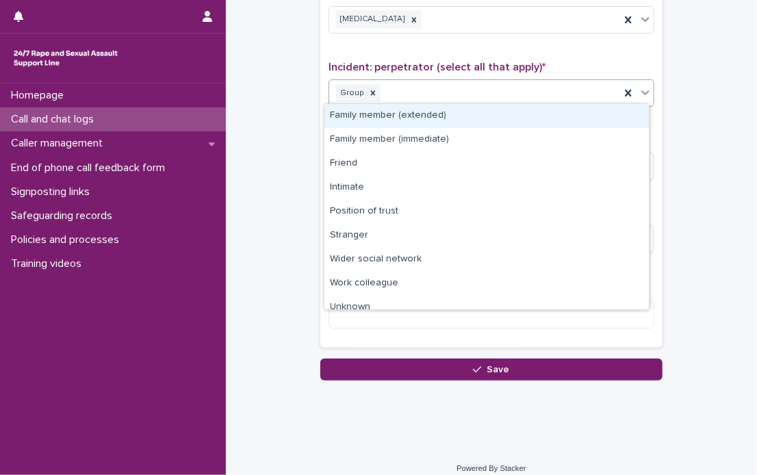
click at [641, 91] on icon at bounding box center [646, 93] width 14 height 14
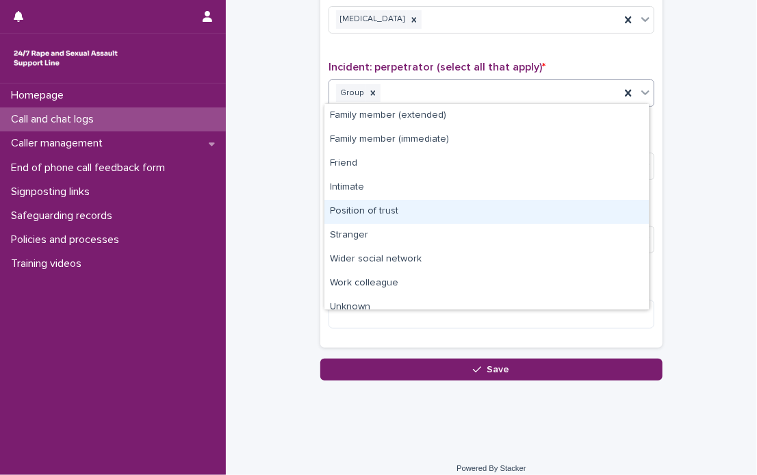
click at [395, 212] on div "Position of trust" at bounding box center [487, 212] width 325 height 24
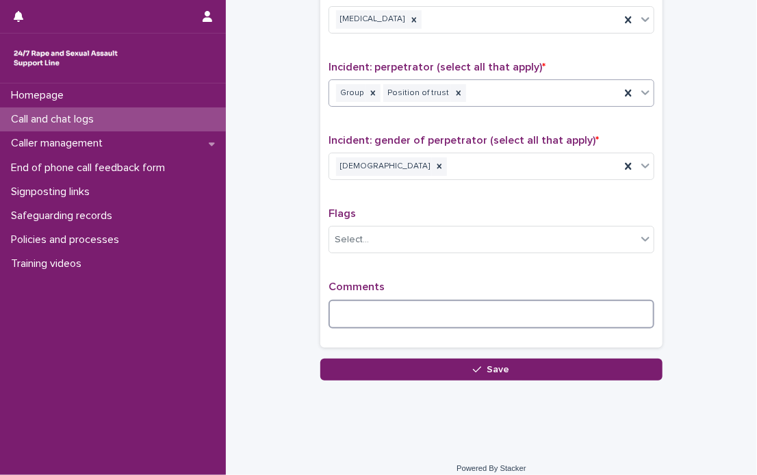
click at [375, 301] on textarea at bounding box center [492, 314] width 326 height 29
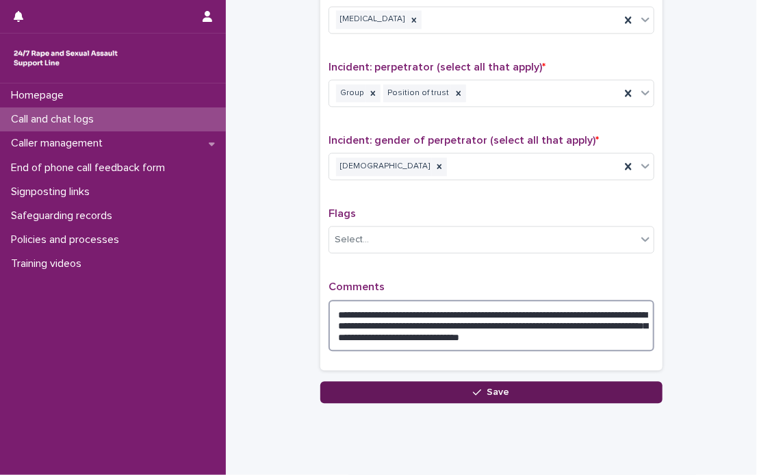
type textarea "**********"
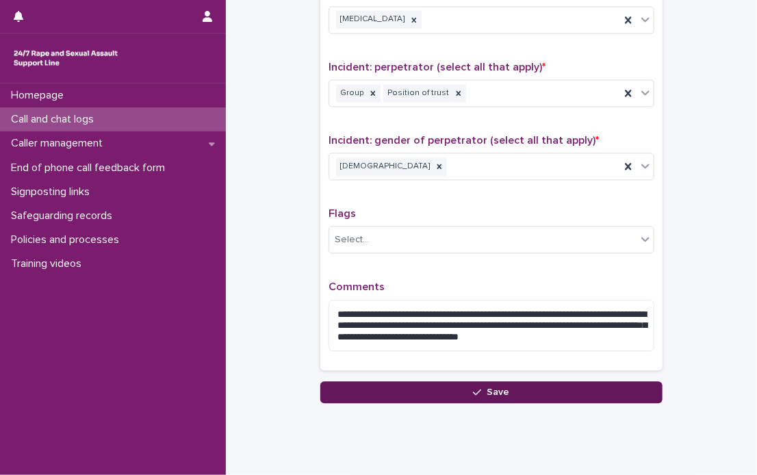
click at [504, 384] on button "Save" at bounding box center [491, 392] width 342 height 22
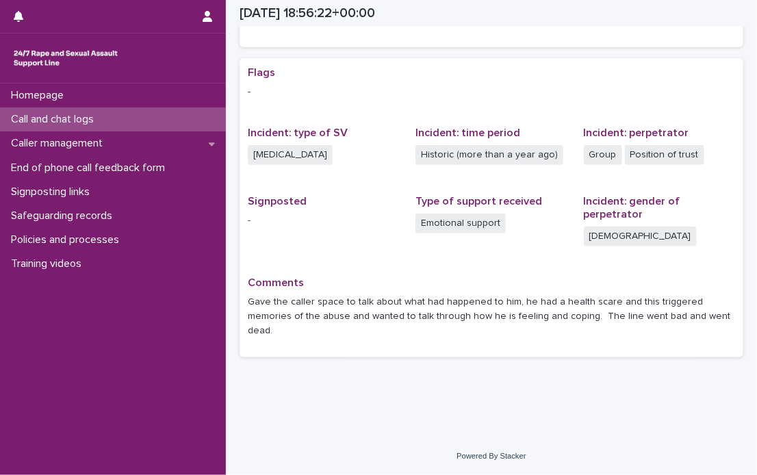
scroll to position [225, 0]
